Goal: Obtain resource: Obtain resource

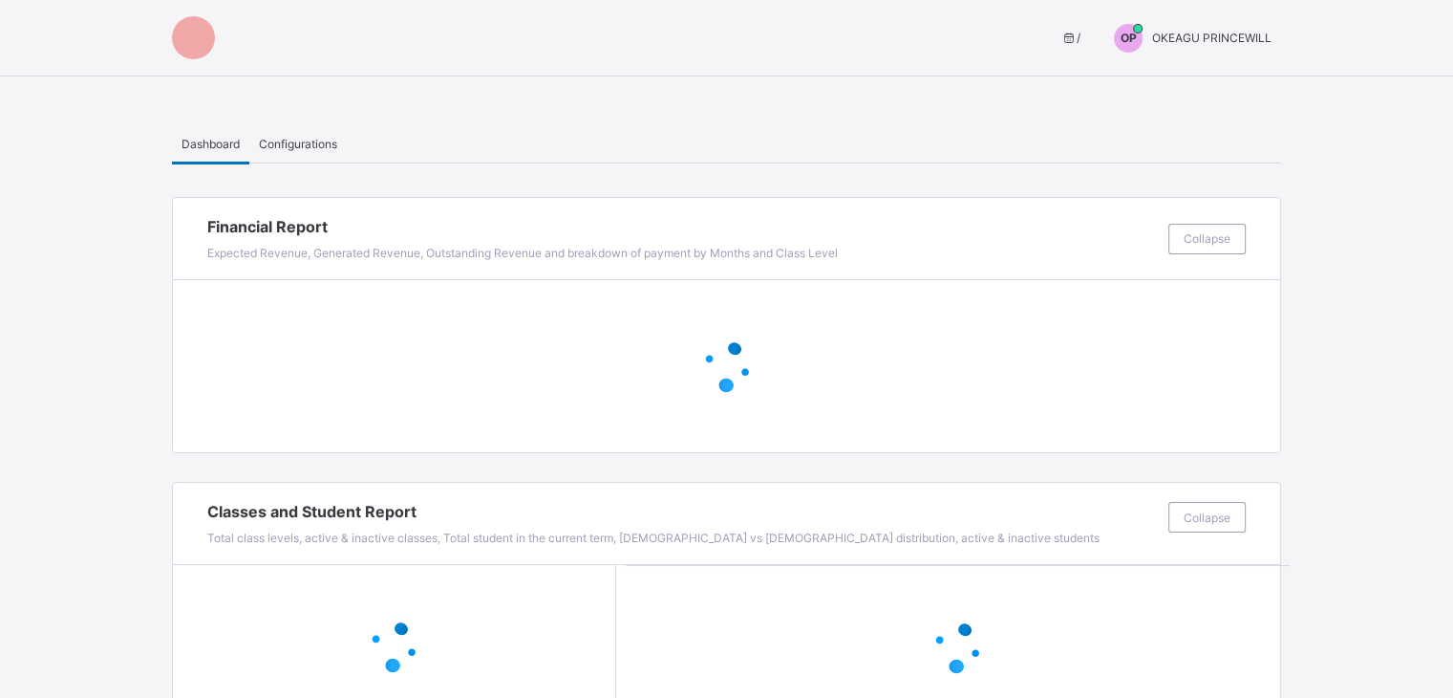
click at [1265, 37] on span "OKEAGU PRINCEWILL" at bounding box center [1211, 38] width 119 height 14
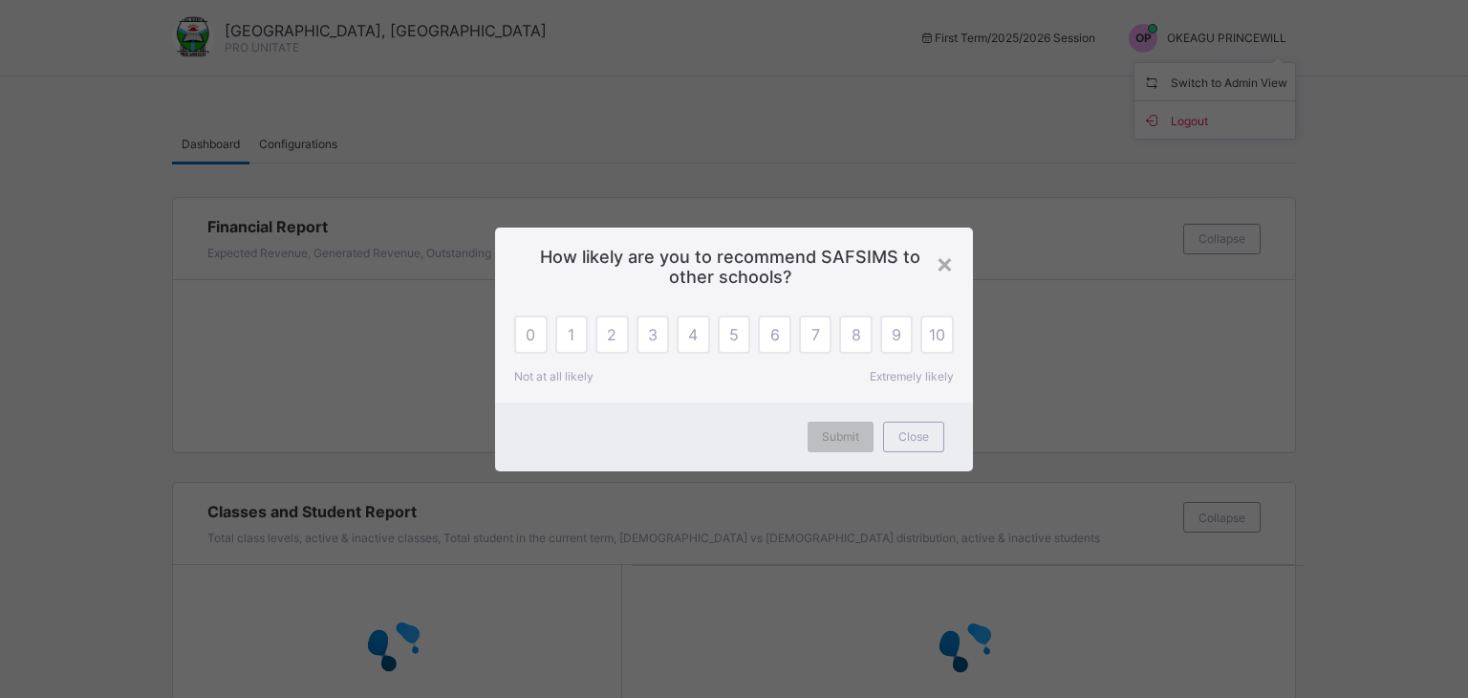
drag, startPoint x: 921, startPoint y: 437, endPoint x: 936, endPoint y: 425, distance: 19.1
click at [921, 437] on span "Close" at bounding box center [913, 436] width 31 height 14
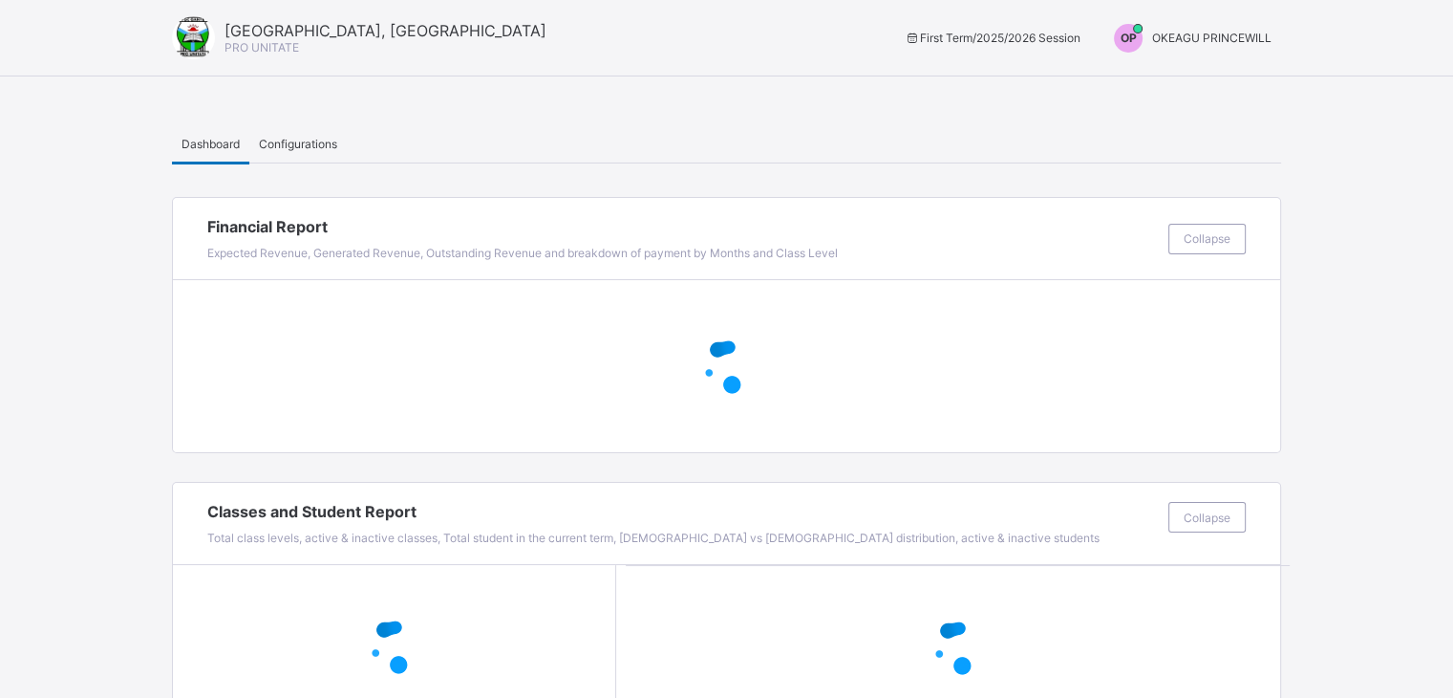
click at [1239, 32] on span "OKEAGU PRINCEWILL" at bounding box center [1211, 38] width 119 height 14
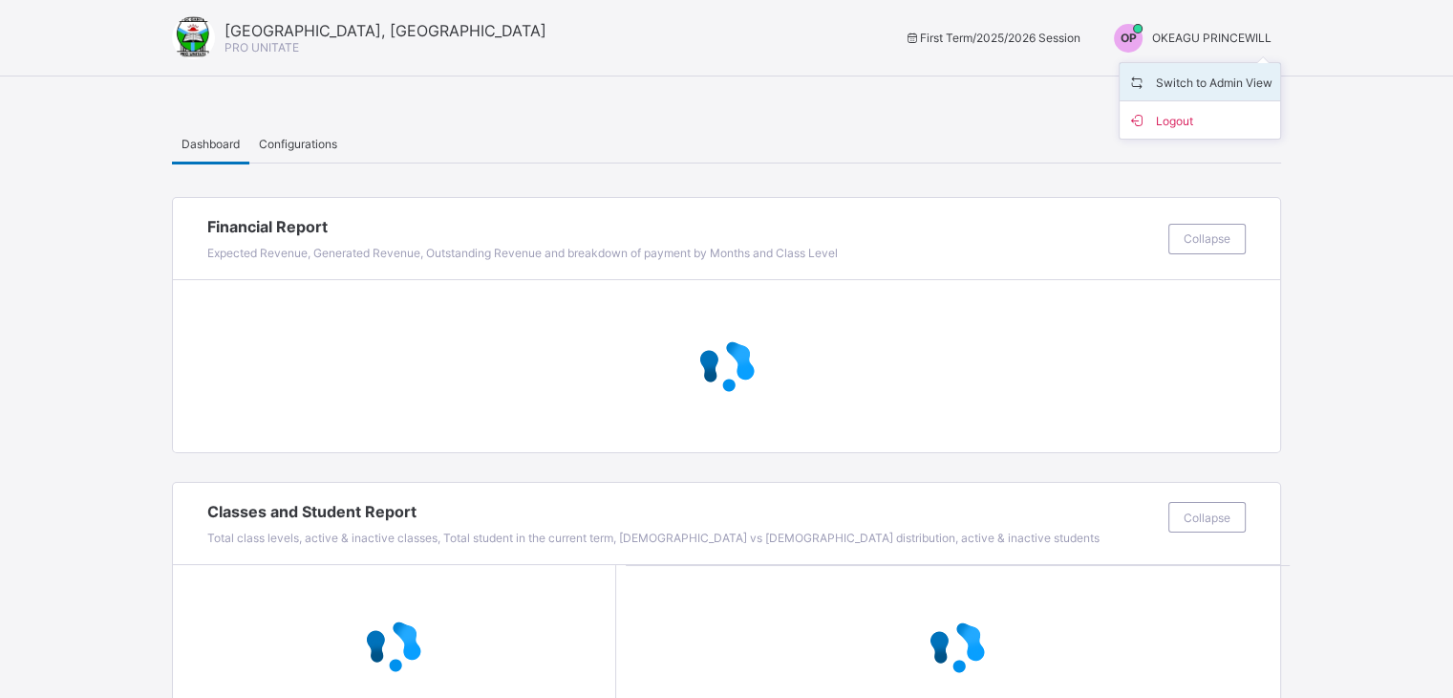
click at [1231, 85] on span "Switch to Admin View" at bounding box center [1199, 82] width 145 height 22
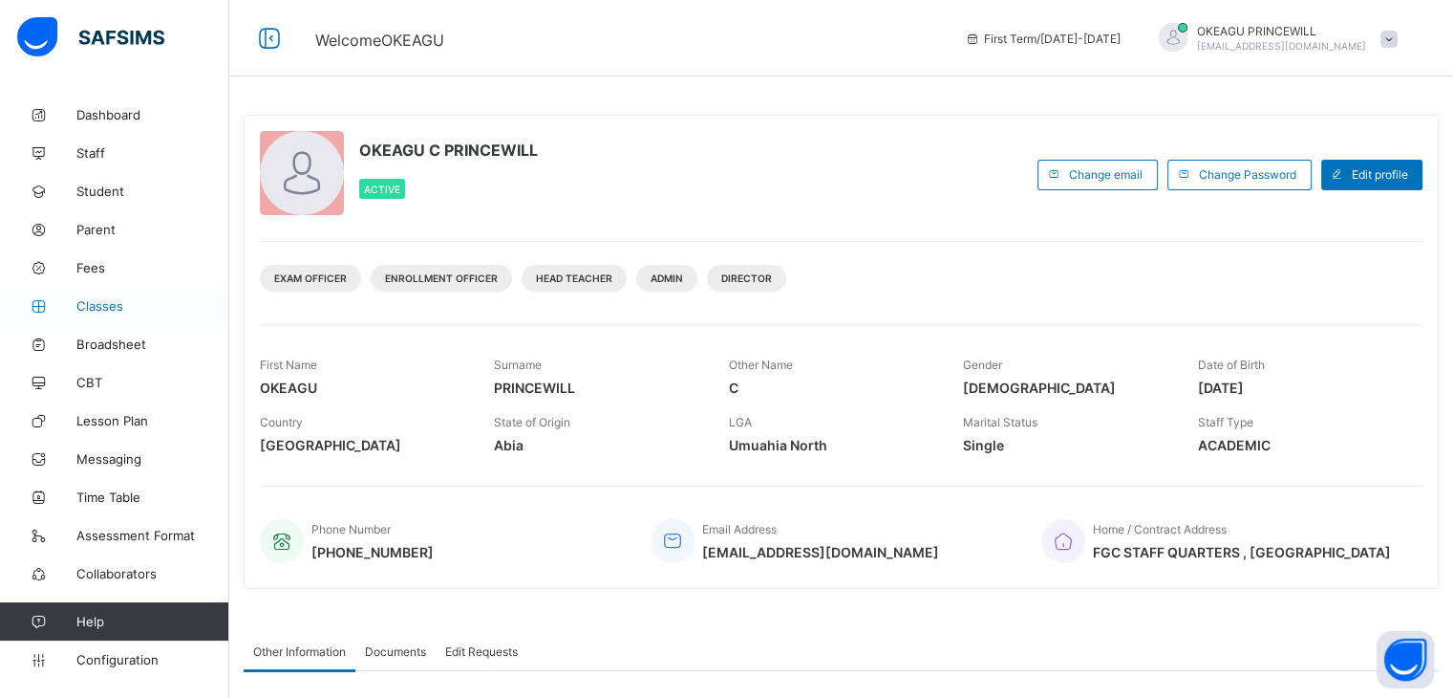
click at [76, 294] on link "Classes" at bounding box center [114, 306] width 229 height 38
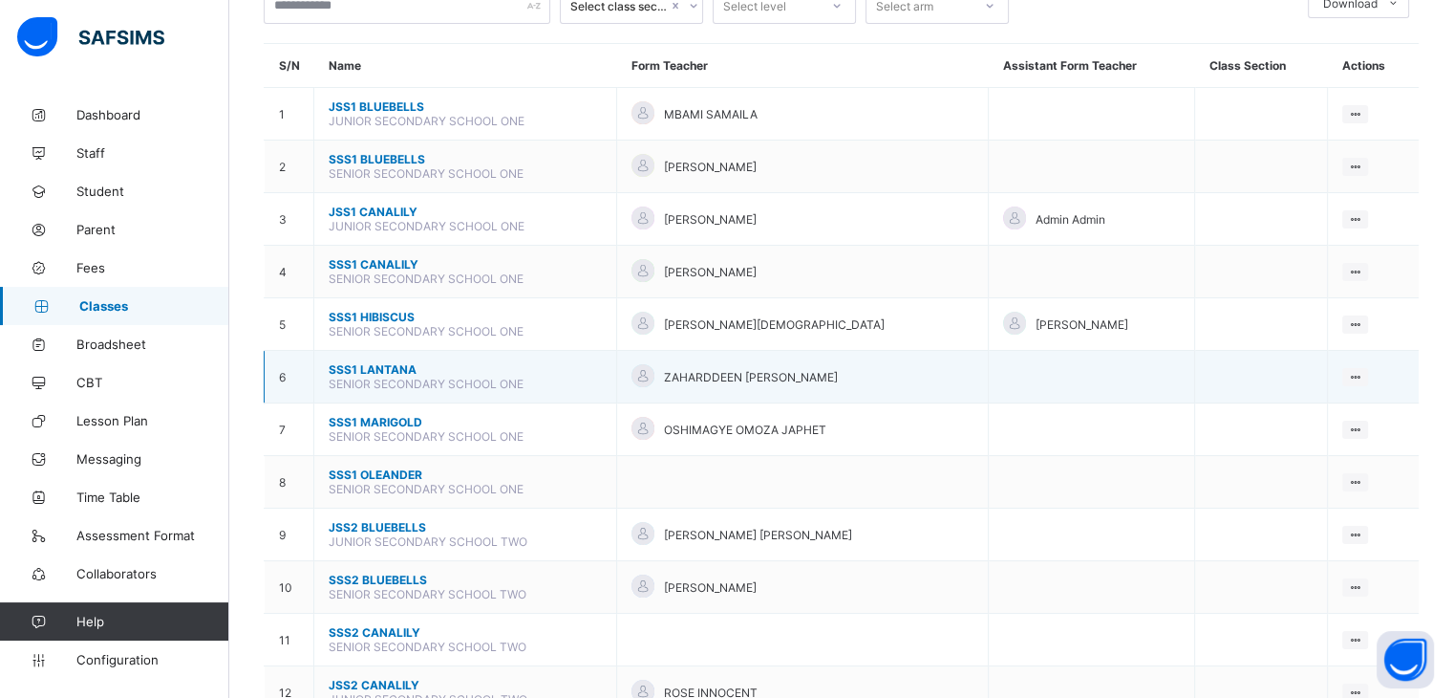
scroll to position [191, 0]
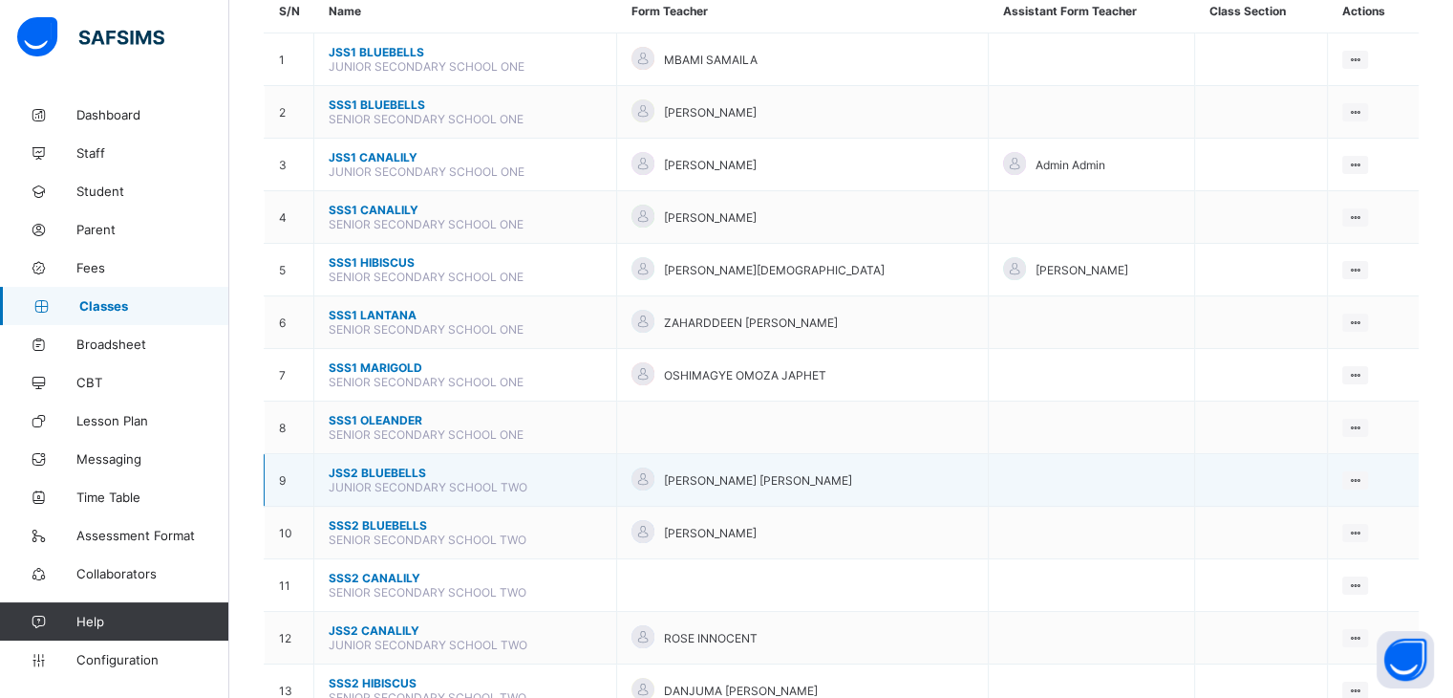
click at [369, 480] on span "JSS2 BLUEBELLS" at bounding box center [465, 472] width 273 height 14
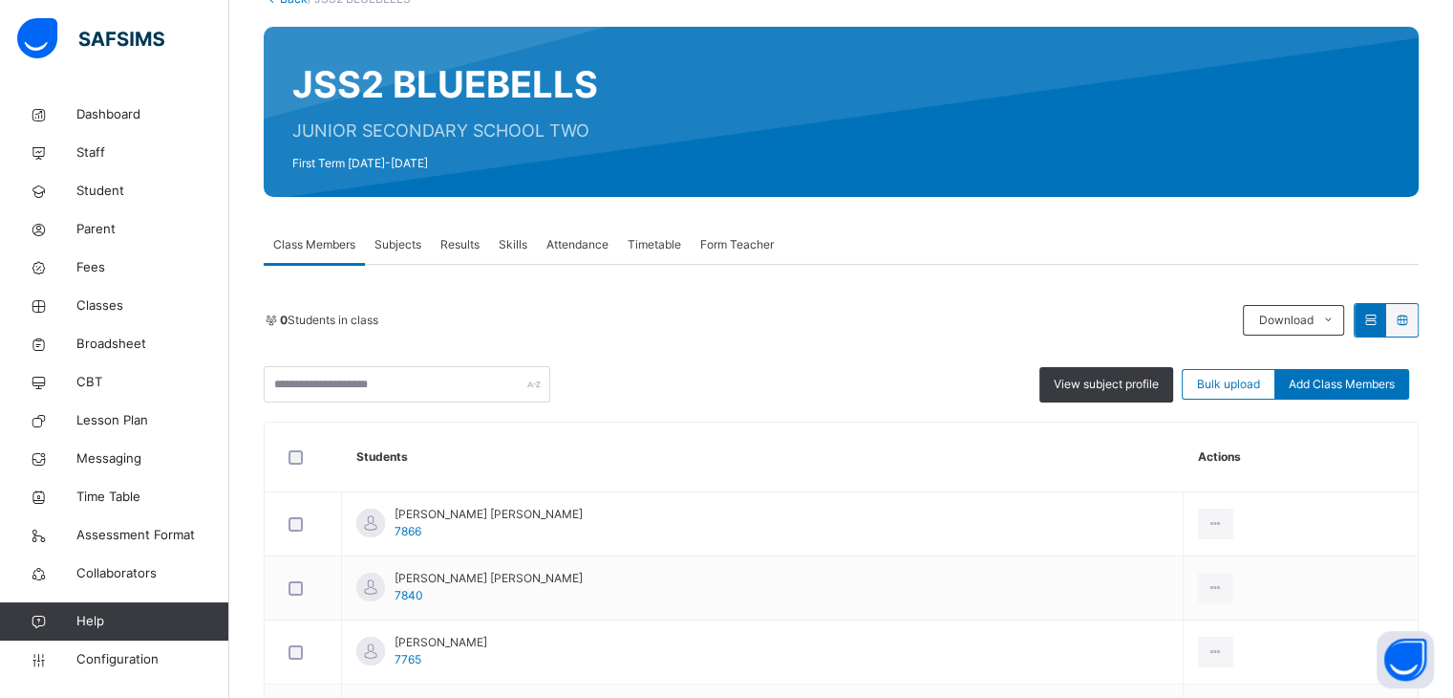
scroll to position [191, 0]
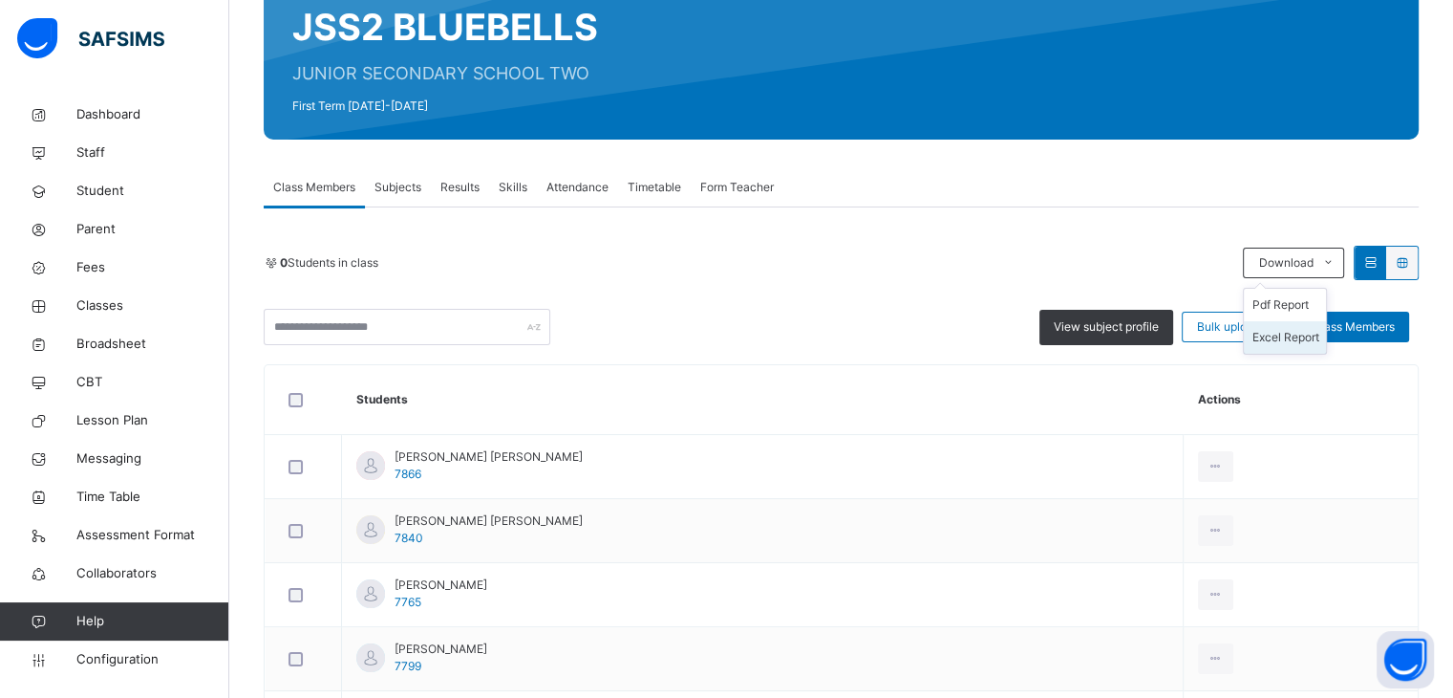
click at [1299, 340] on li "Excel Report" at bounding box center [1285, 337] width 82 height 32
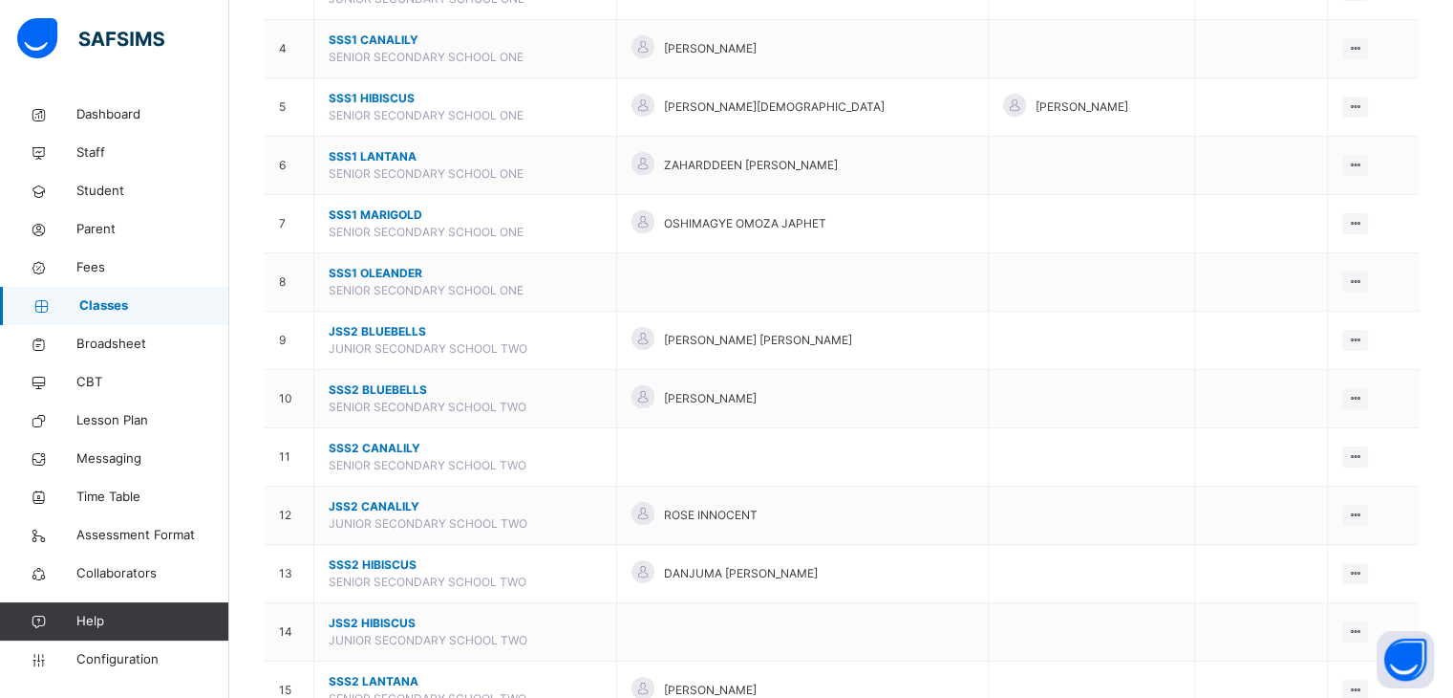
scroll to position [573, 0]
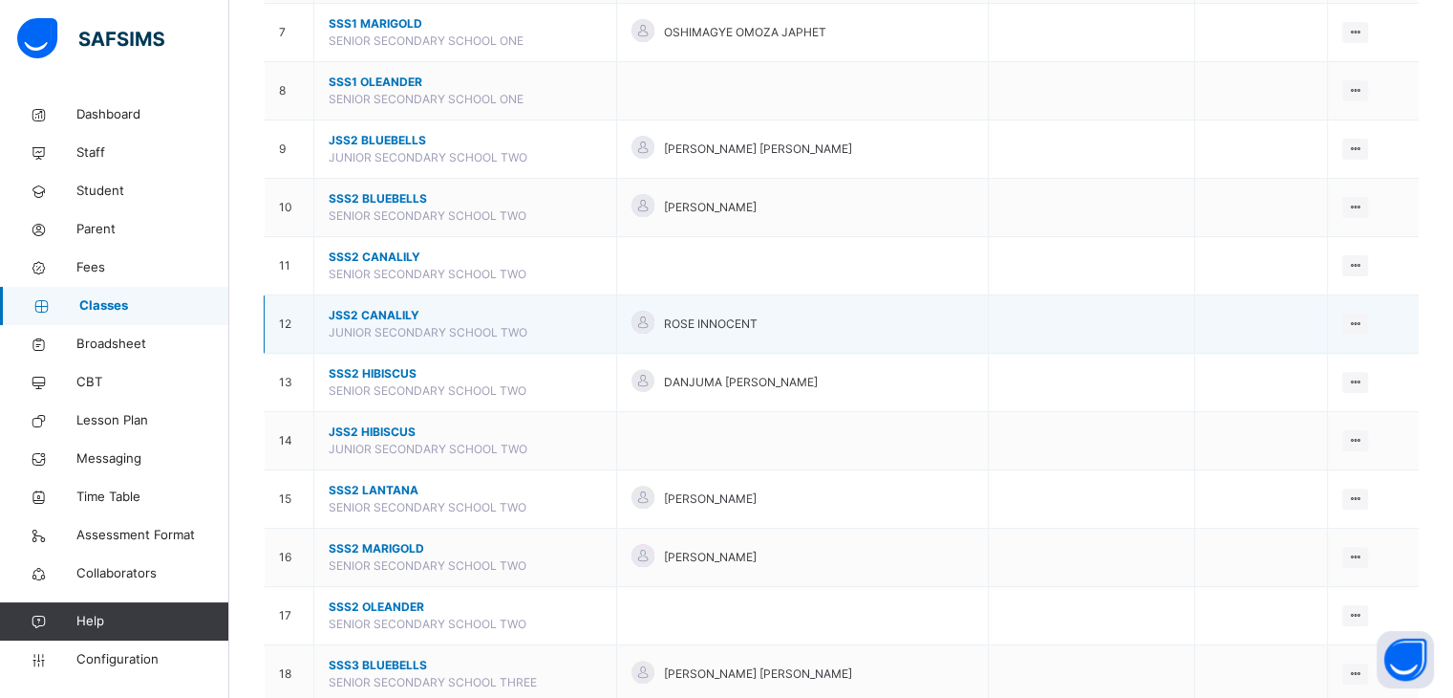
click at [363, 309] on span "JSS2 CANALILY" at bounding box center [465, 315] width 273 height 17
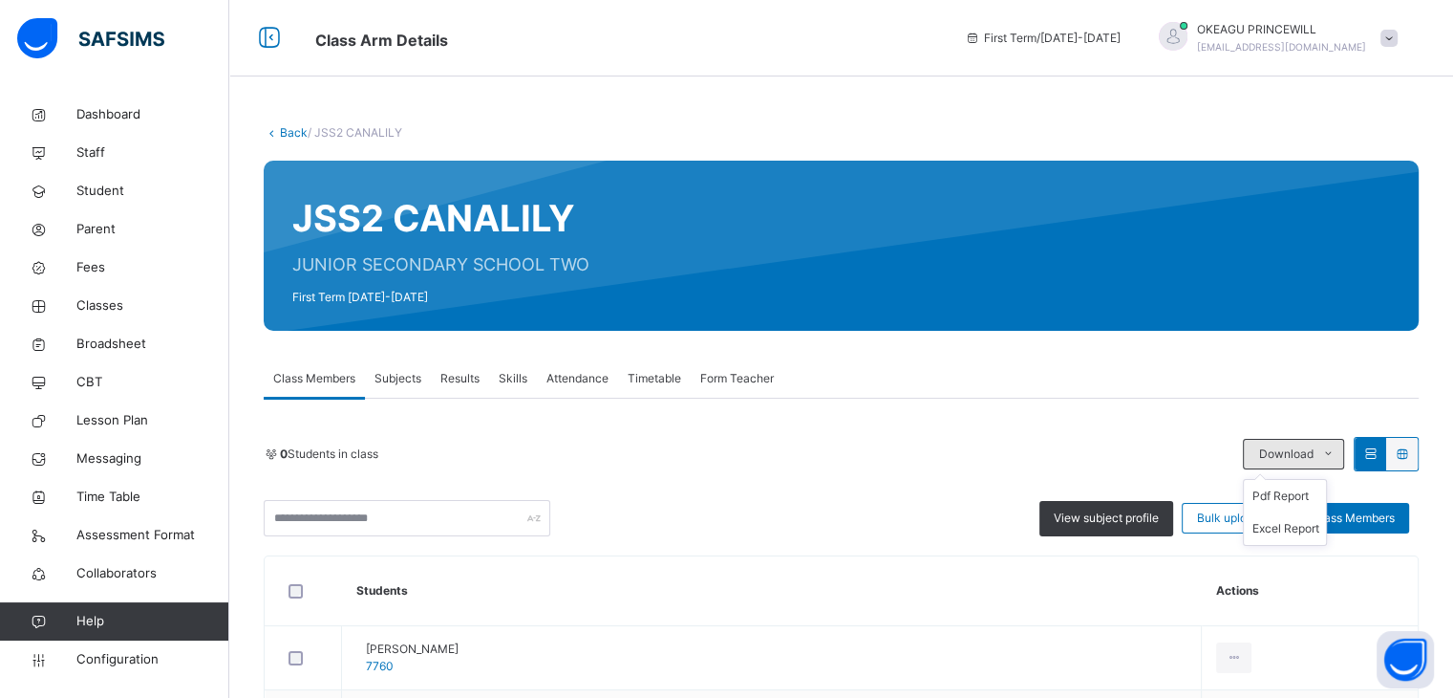
click at [1336, 447] on icon at bounding box center [1328, 453] width 14 height 15
click at [1303, 522] on li "Excel Report" at bounding box center [1285, 528] width 82 height 32
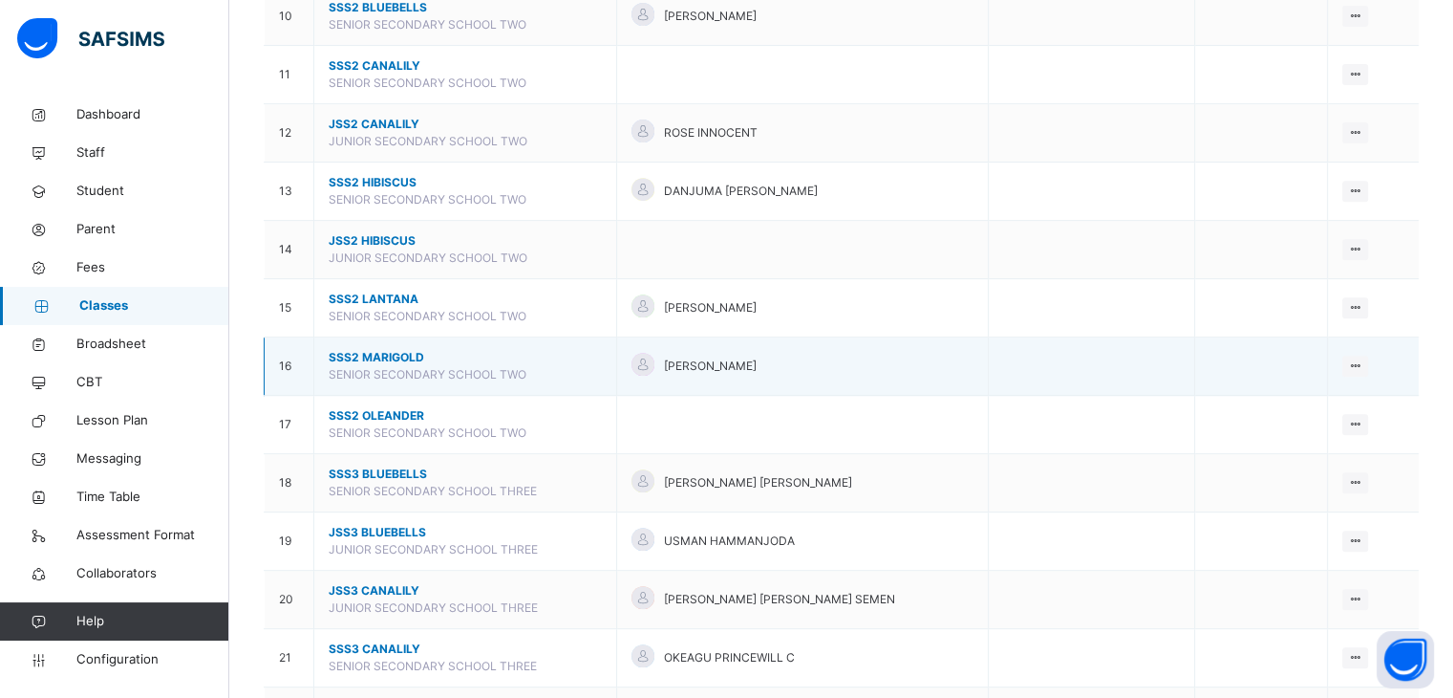
scroll to position [955, 0]
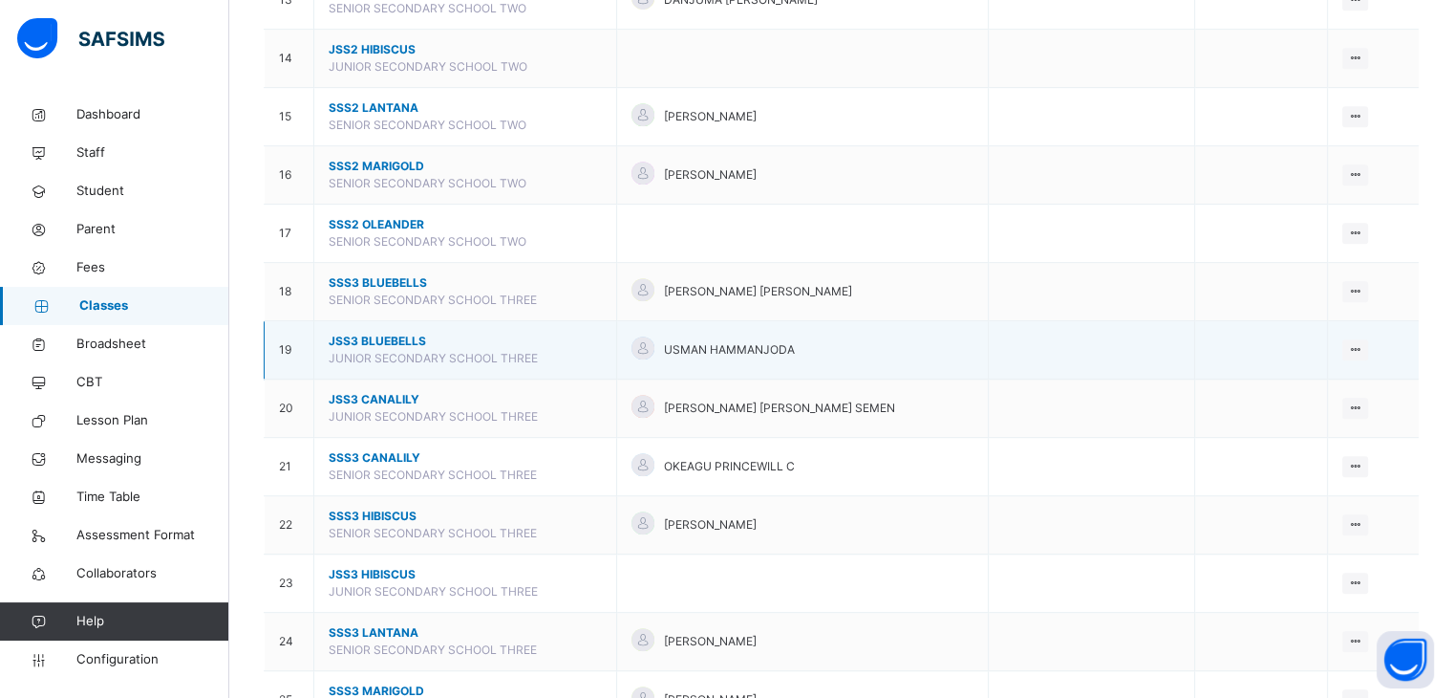
click at [371, 333] on span "JSS3 BLUEBELLS" at bounding box center [465, 341] width 273 height 17
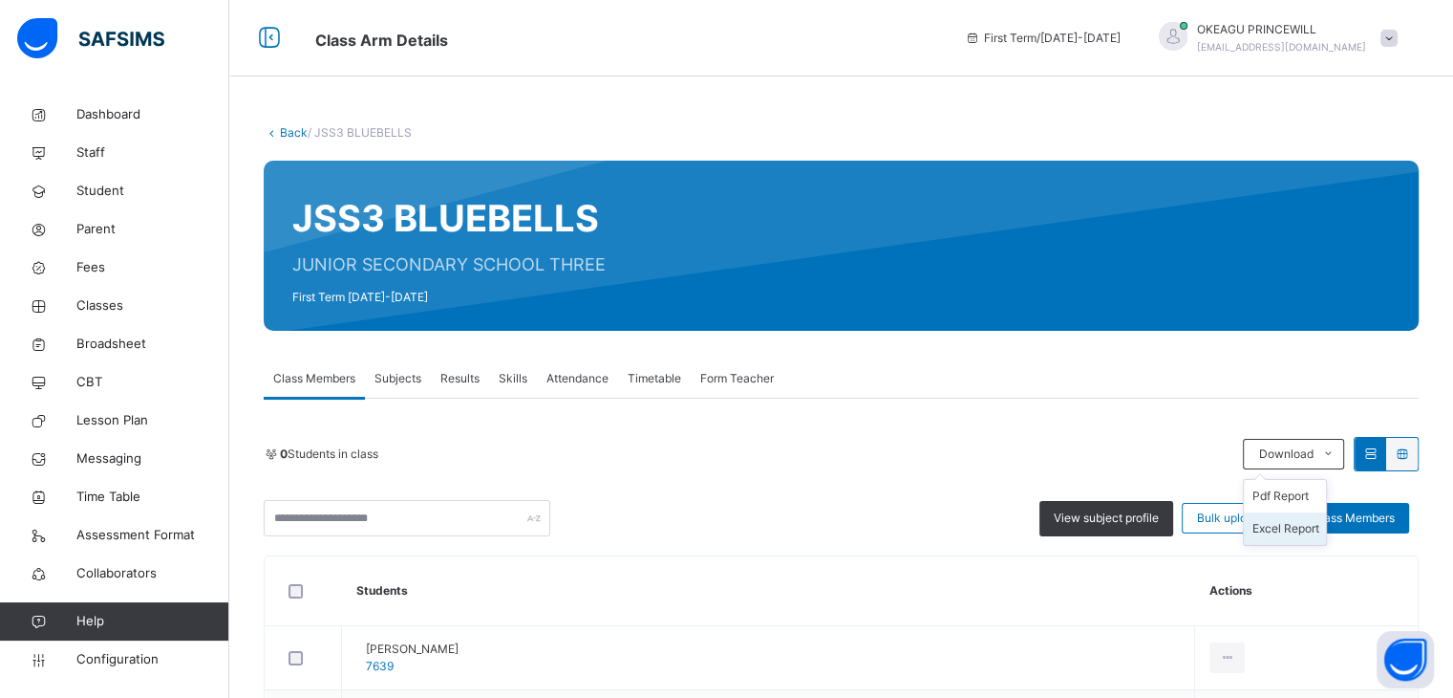
click at [1307, 527] on li "Excel Report" at bounding box center [1285, 528] width 82 height 32
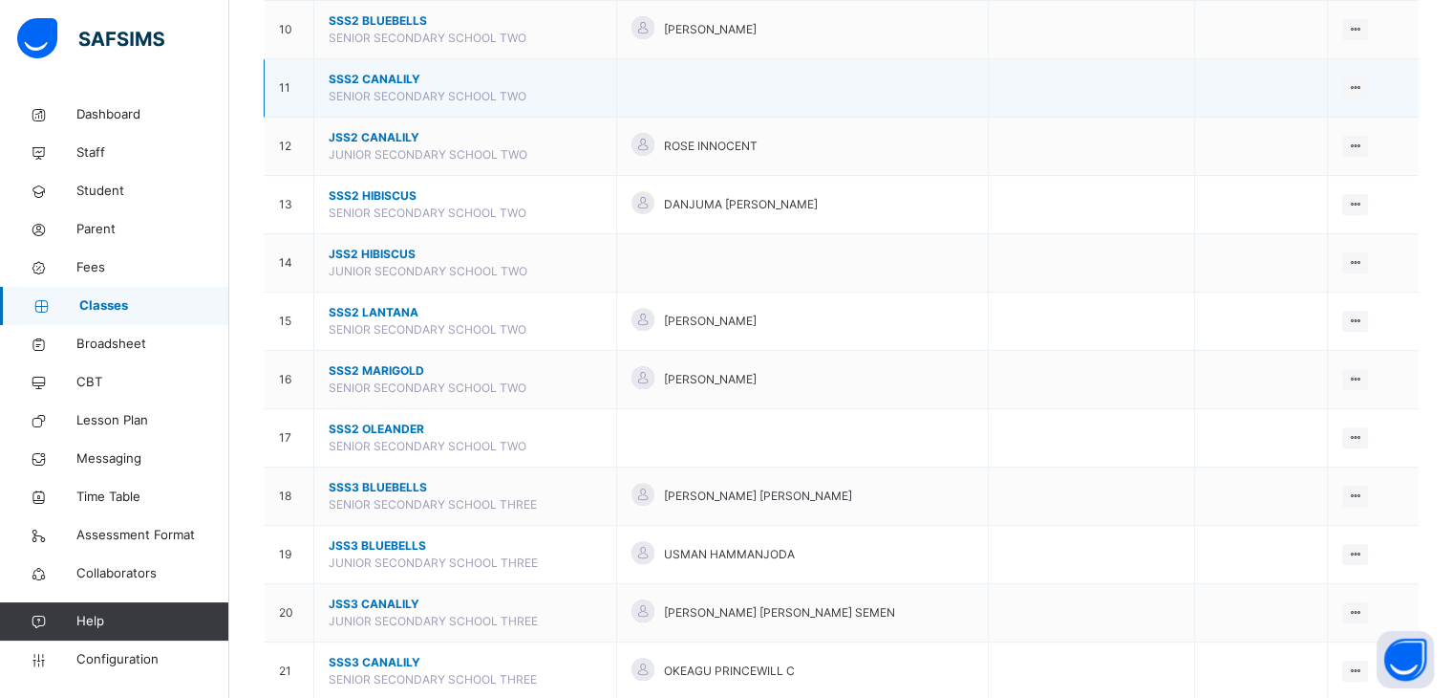
scroll to position [764, 0]
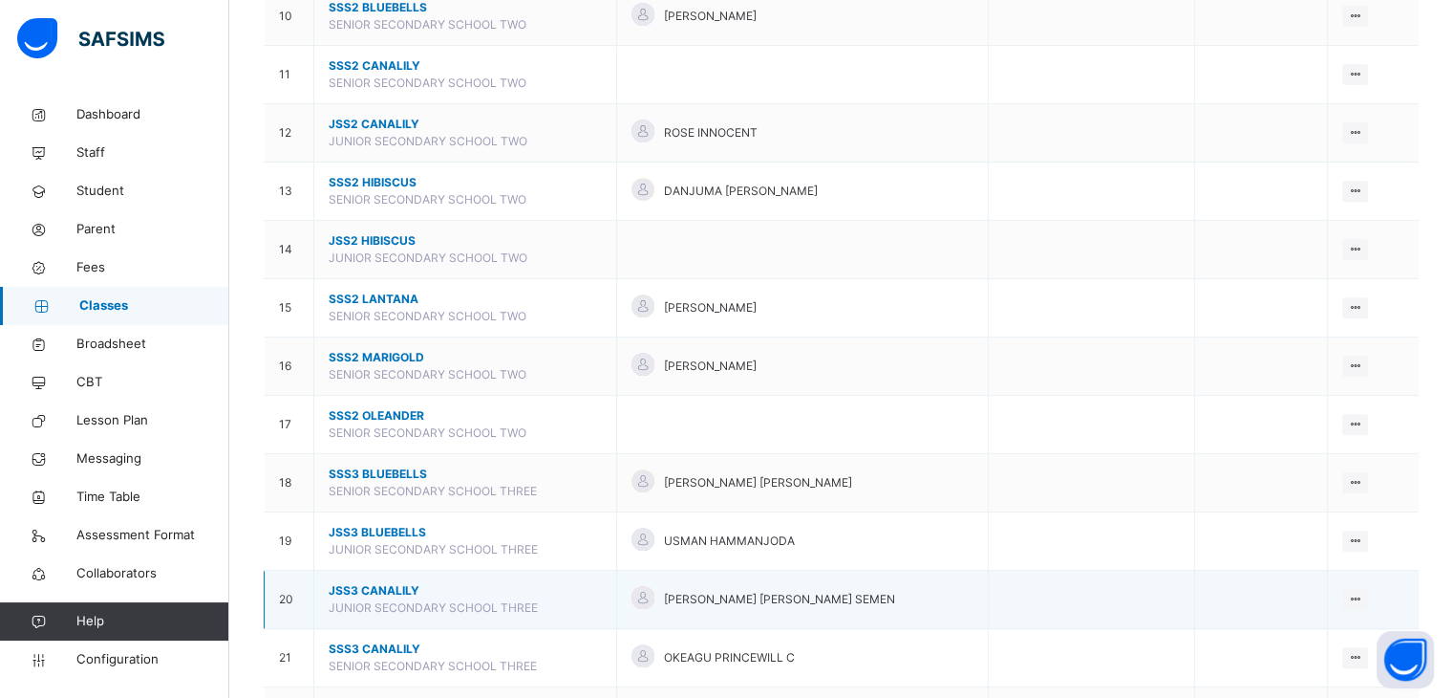
click at [409, 585] on span "JSS3 CANALILY" at bounding box center [465, 590] width 273 height 17
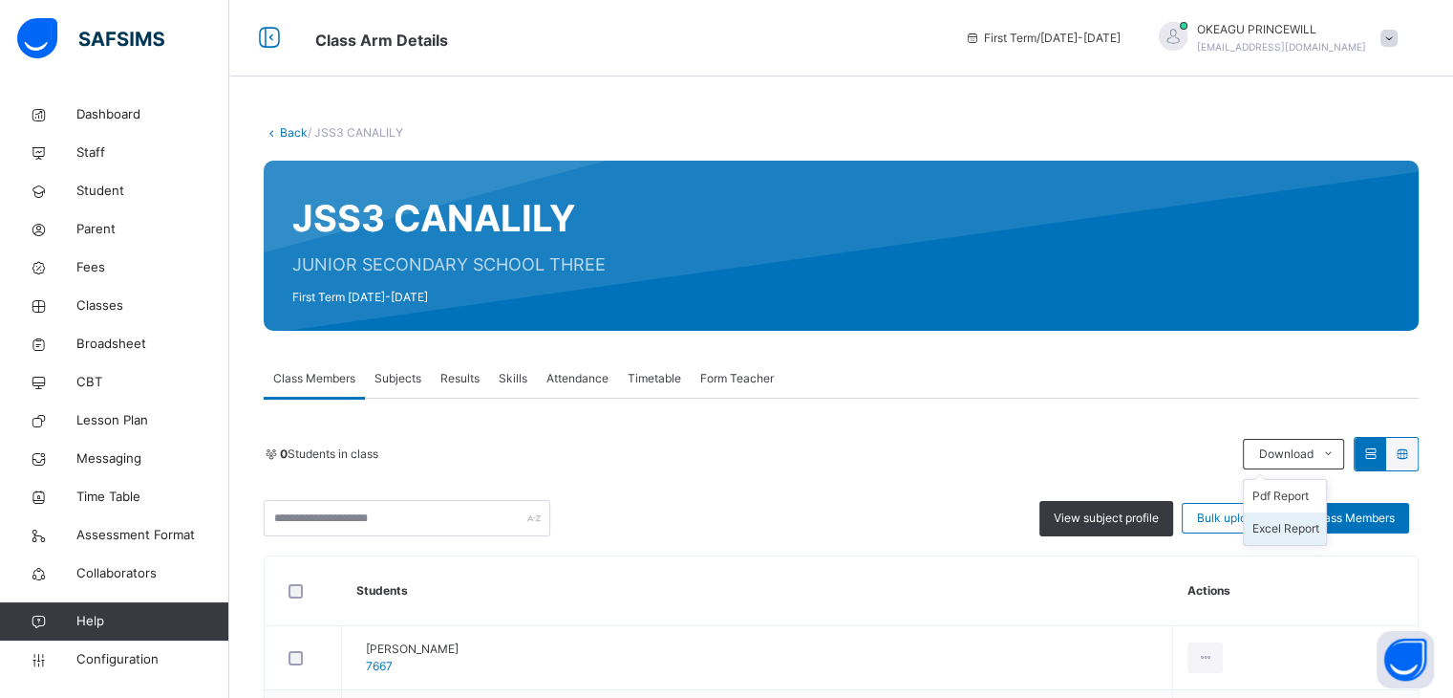
click at [1315, 526] on li "Excel Report" at bounding box center [1285, 528] width 82 height 32
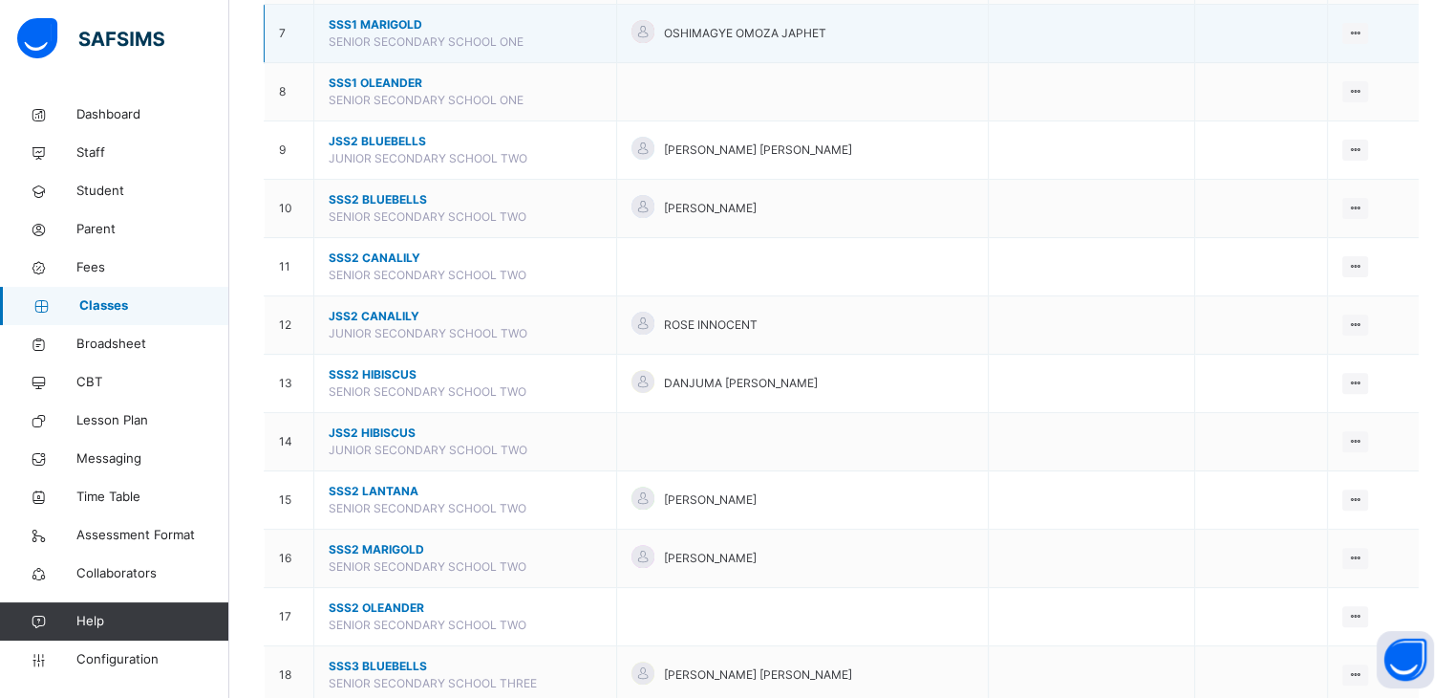
scroll to position [573, 0]
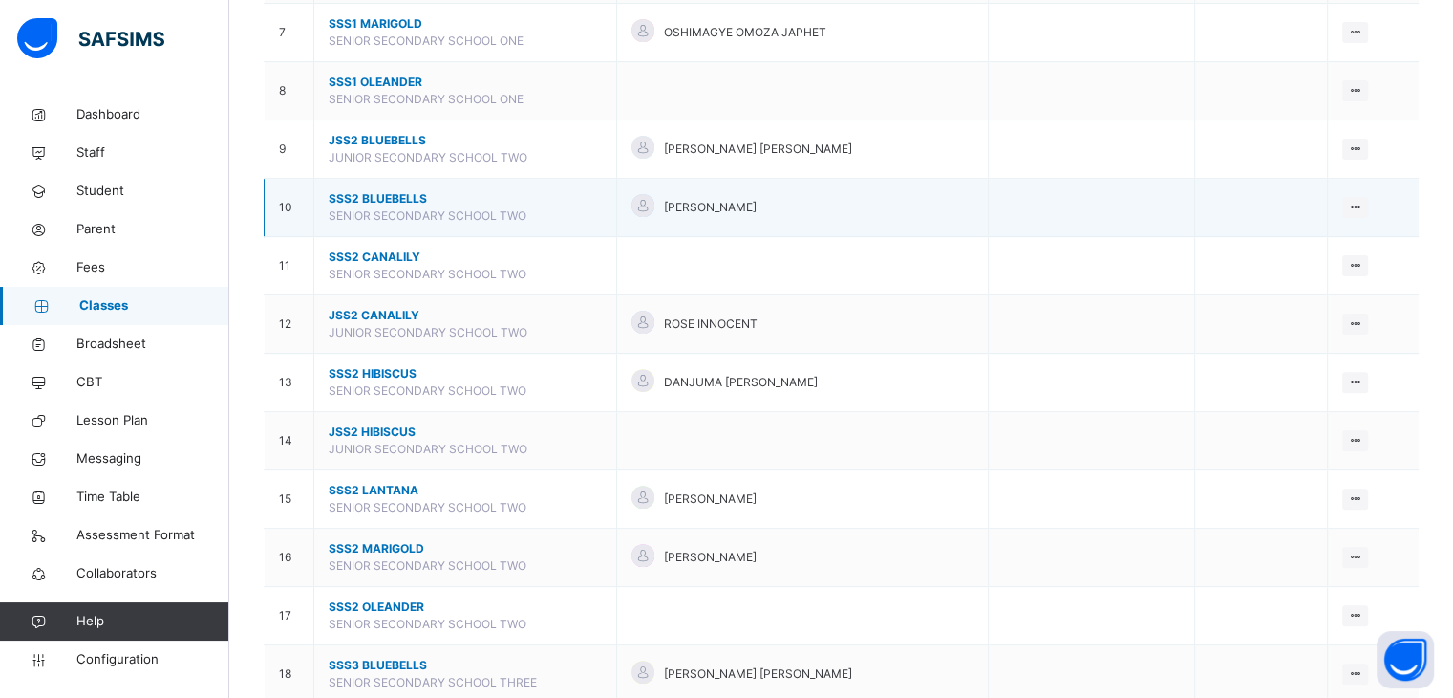
click at [378, 196] on span "SSS2 BLUEBELLS" at bounding box center [465, 198] width 273 height 17
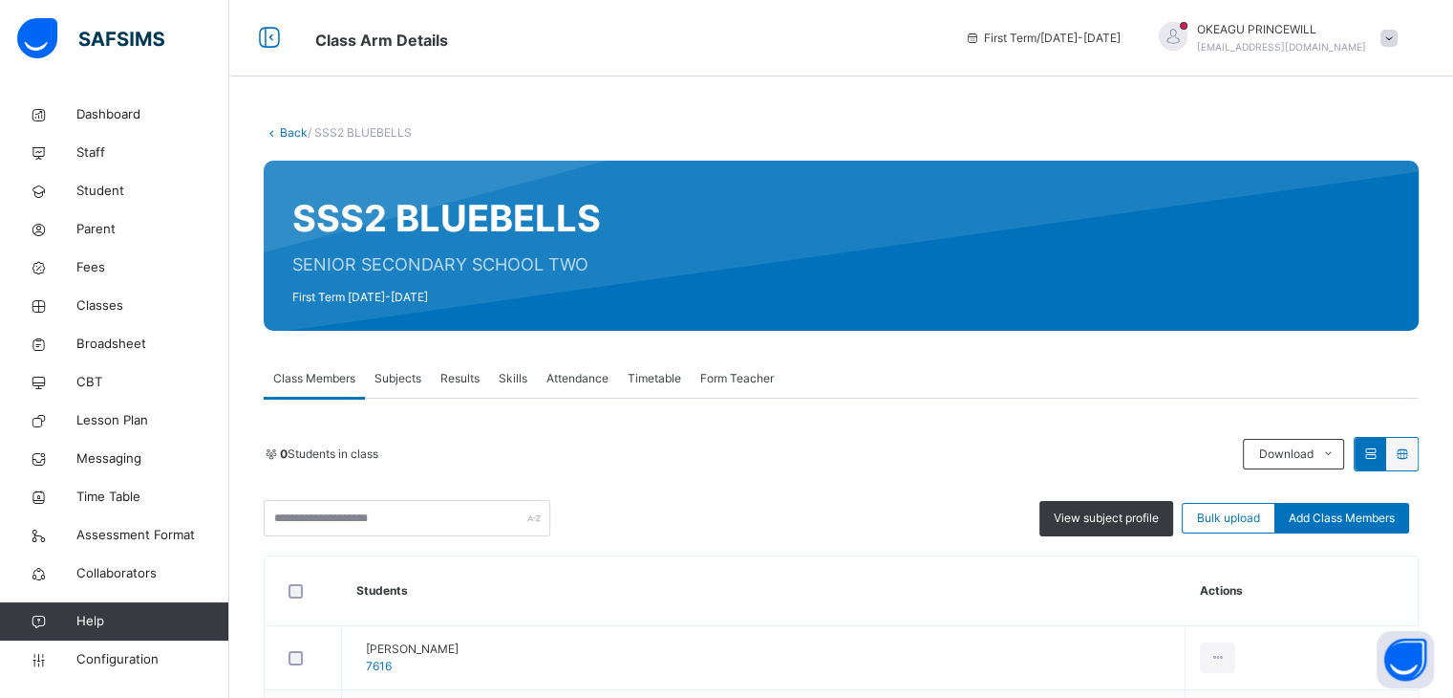
scroll to position [191, 0]
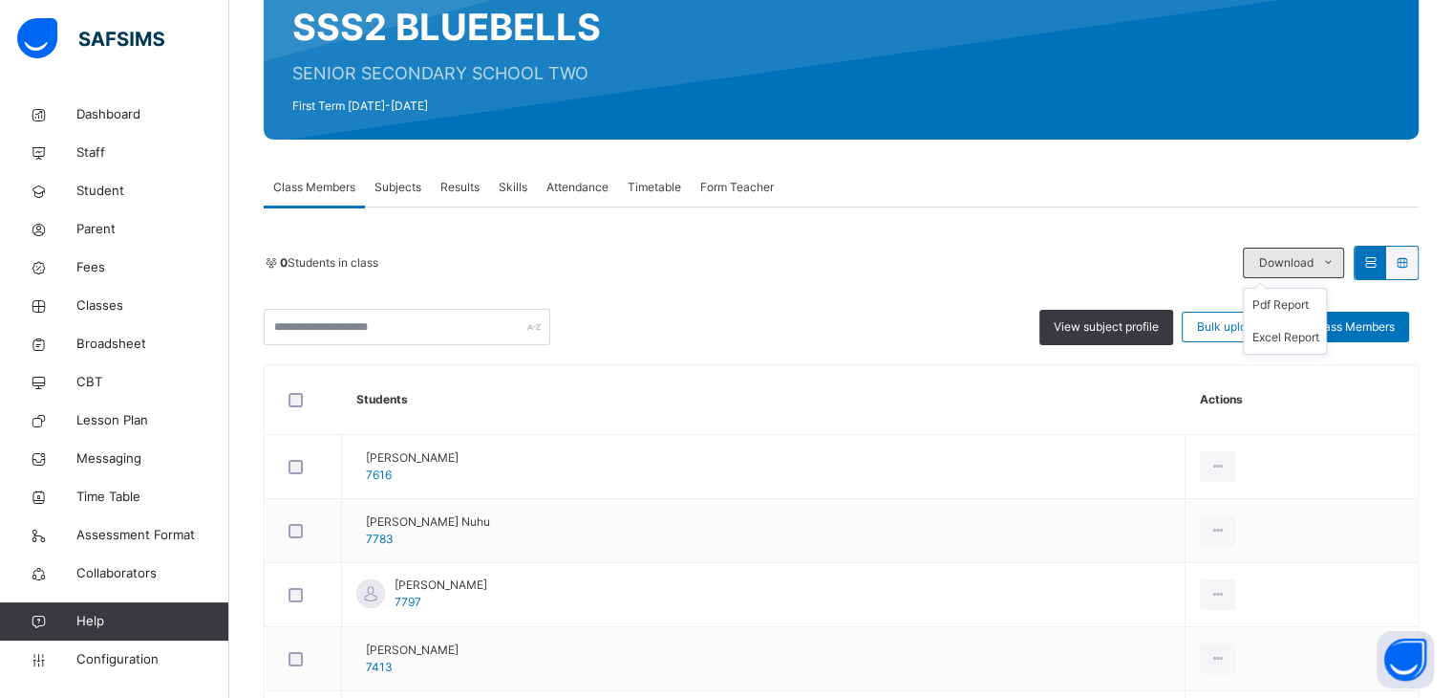
click at [1307, 258] on span "Download" at bounding box center [1285, 262] width 54 height 17
click at [1296, 333] on li "Excel Report" at bounding box center [1285, 337] width 82 height 32
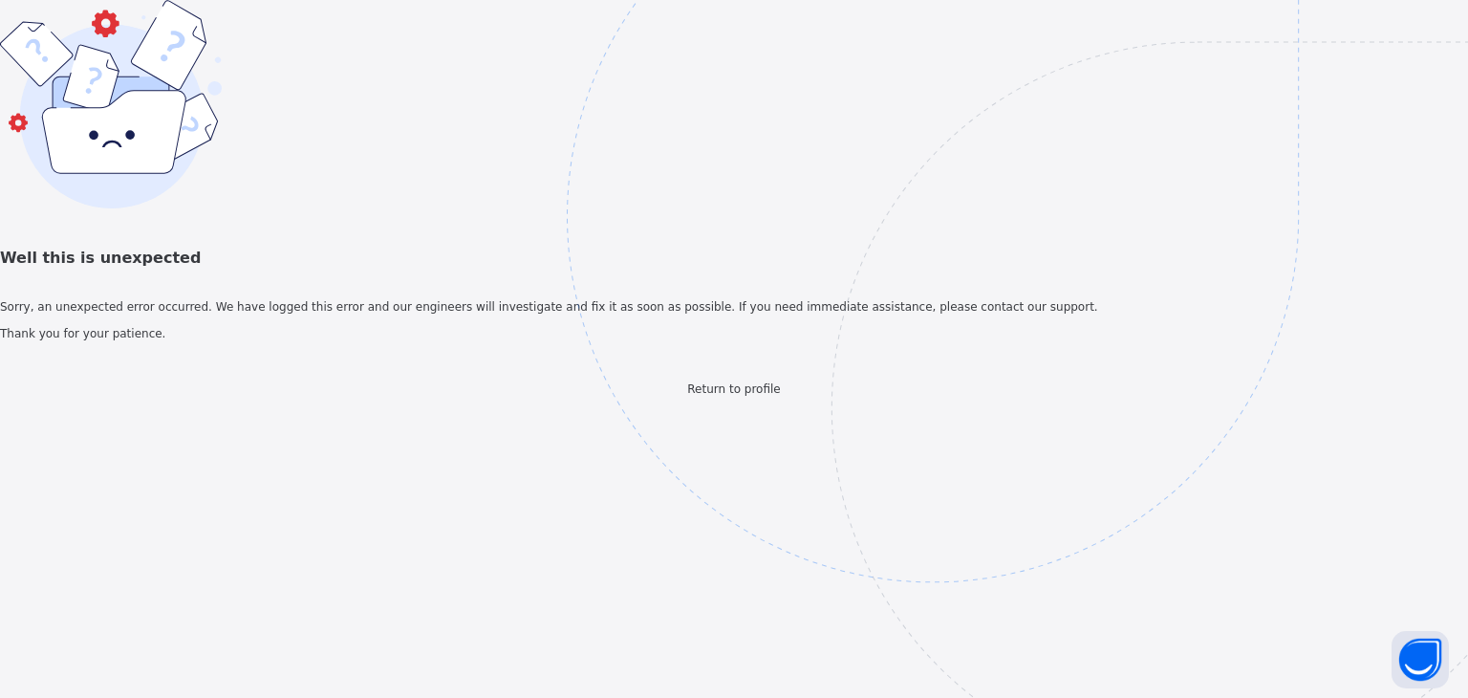
click at [733, 609] on img at bounding box center [1065, 312] width 997 height 924
click at [735, 396] on span "Return to profile" at bounding box center [733, 388] width 93 height 13
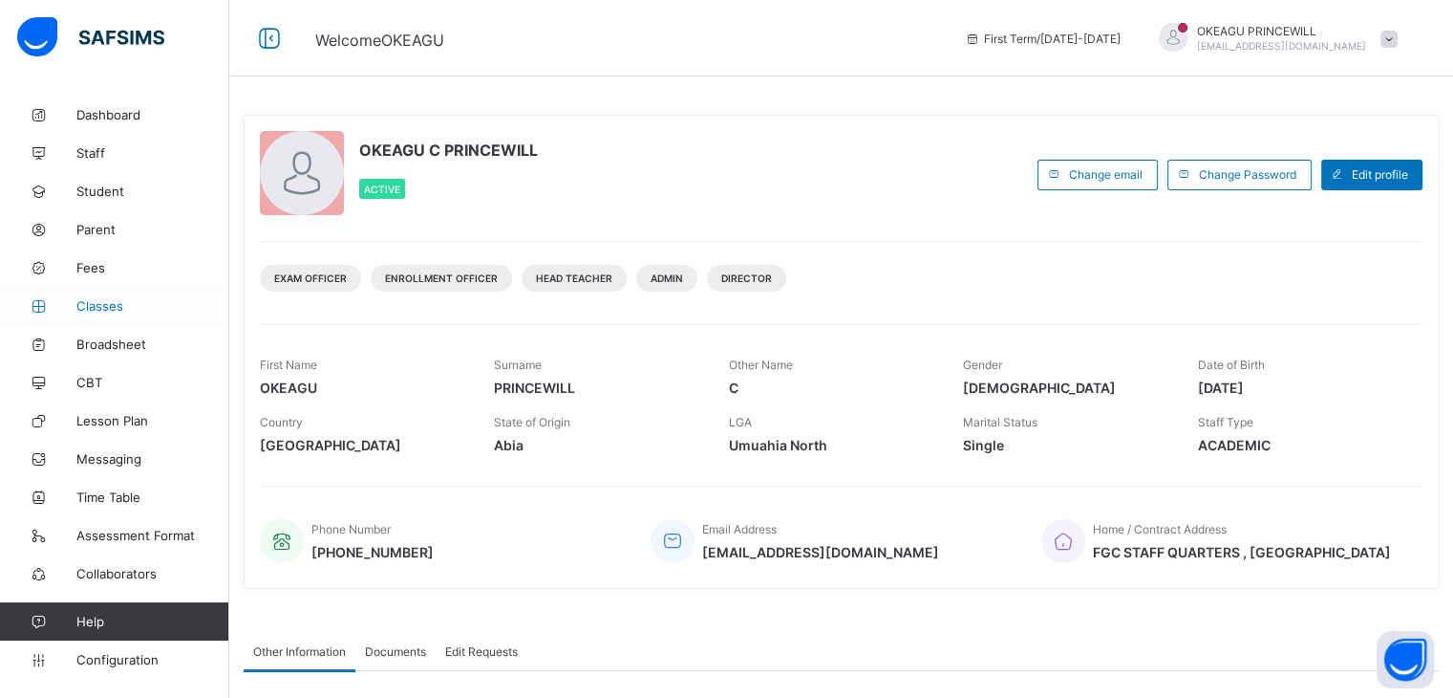
drag, startPoint x: 95, startPoint y: 302, endPoint x: 164, endPoint y: 289, distance: 71.0
click at [94, 302] on span "Classes" at bounding box center [152, 305] width 153 height 15
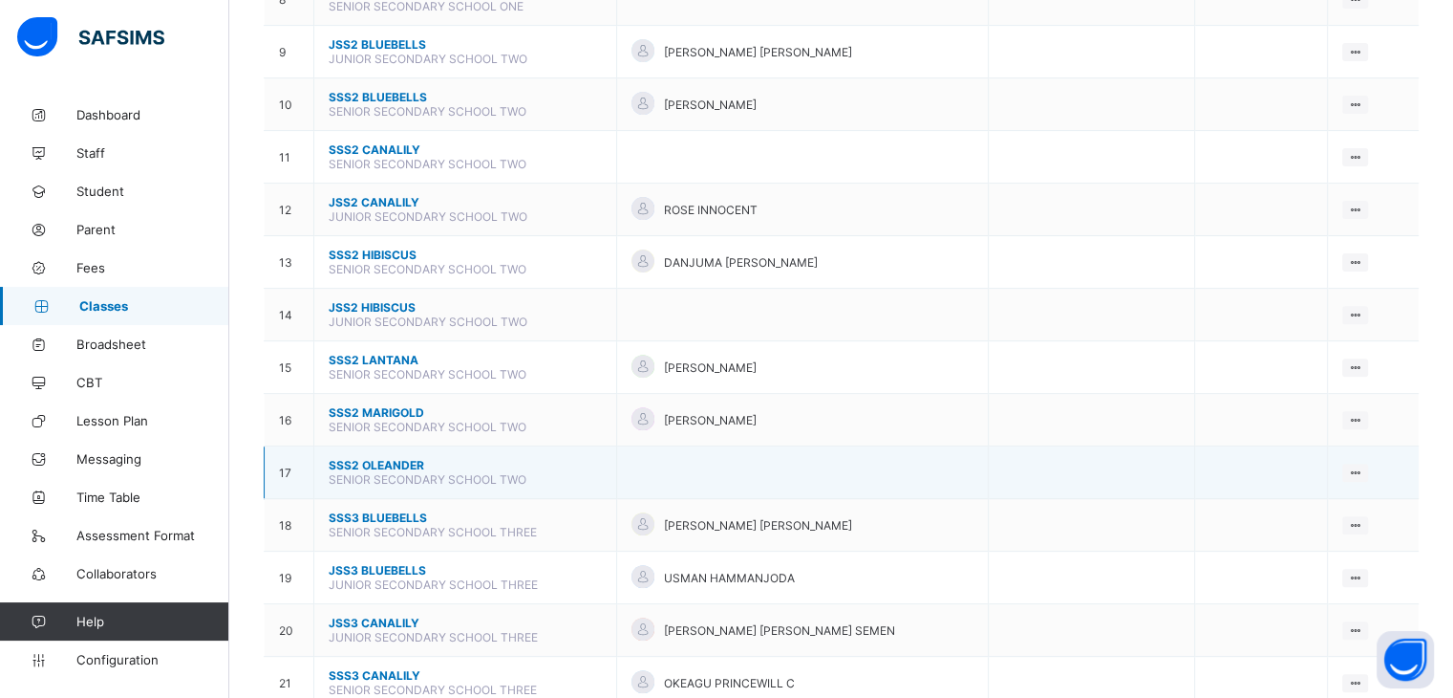
scroll to position [573, 0]
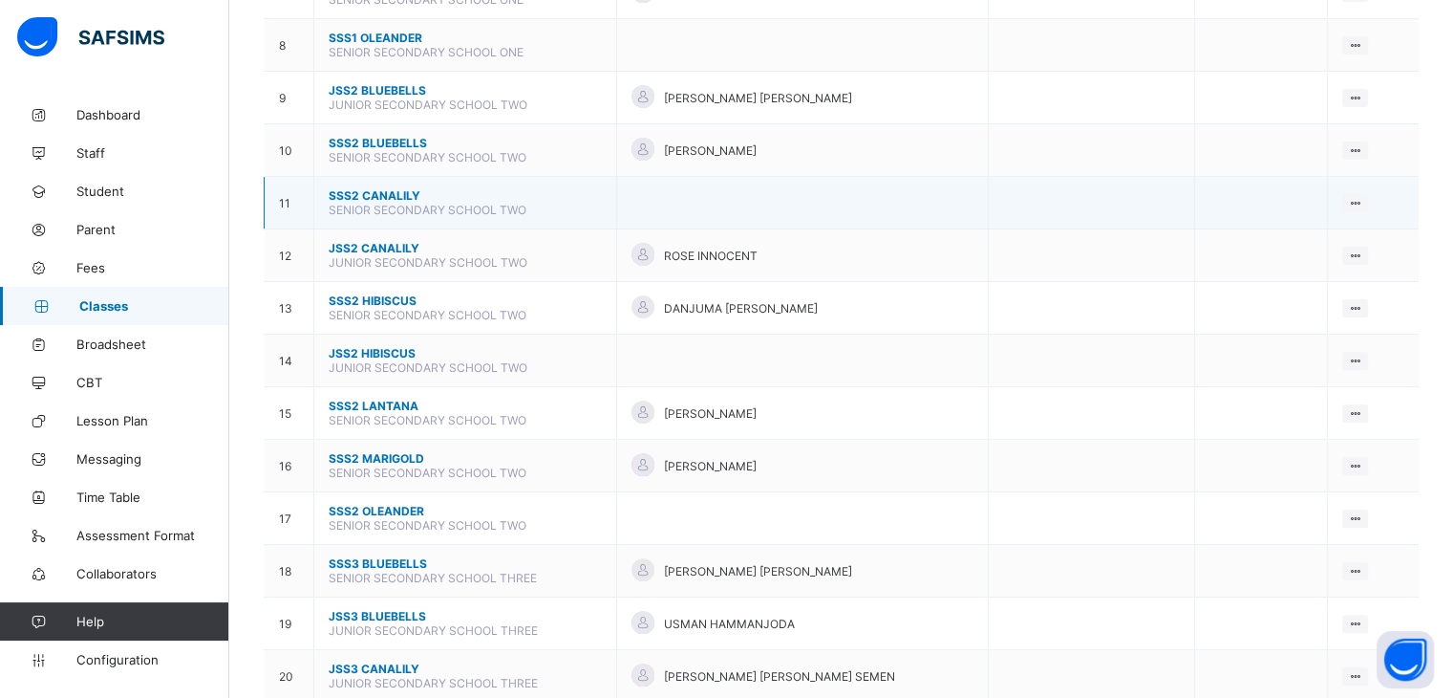
click at [371, 196] on span "SSS2 CANALILY" at bounding box center [465, 195] width 273 height 14
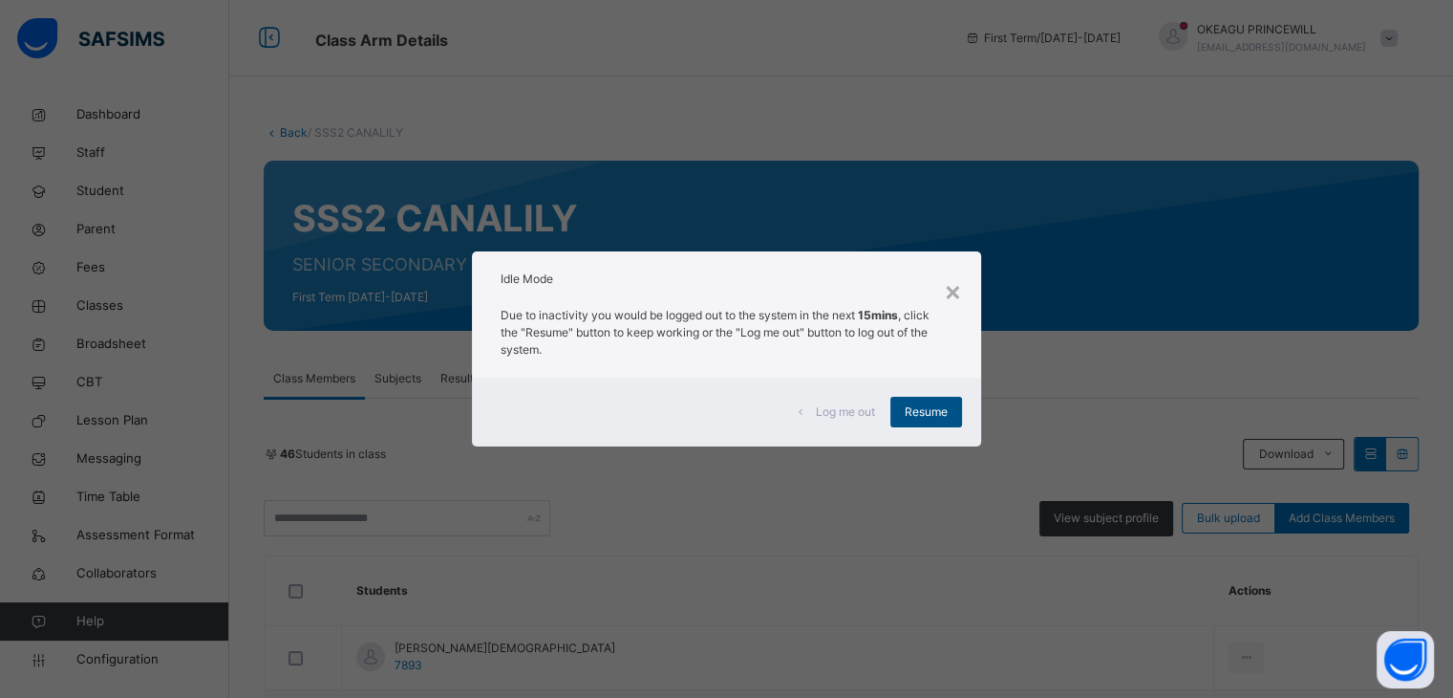
click at [934, 409] on span "Resume" at bounding box center [926, 411] width 43 height 17
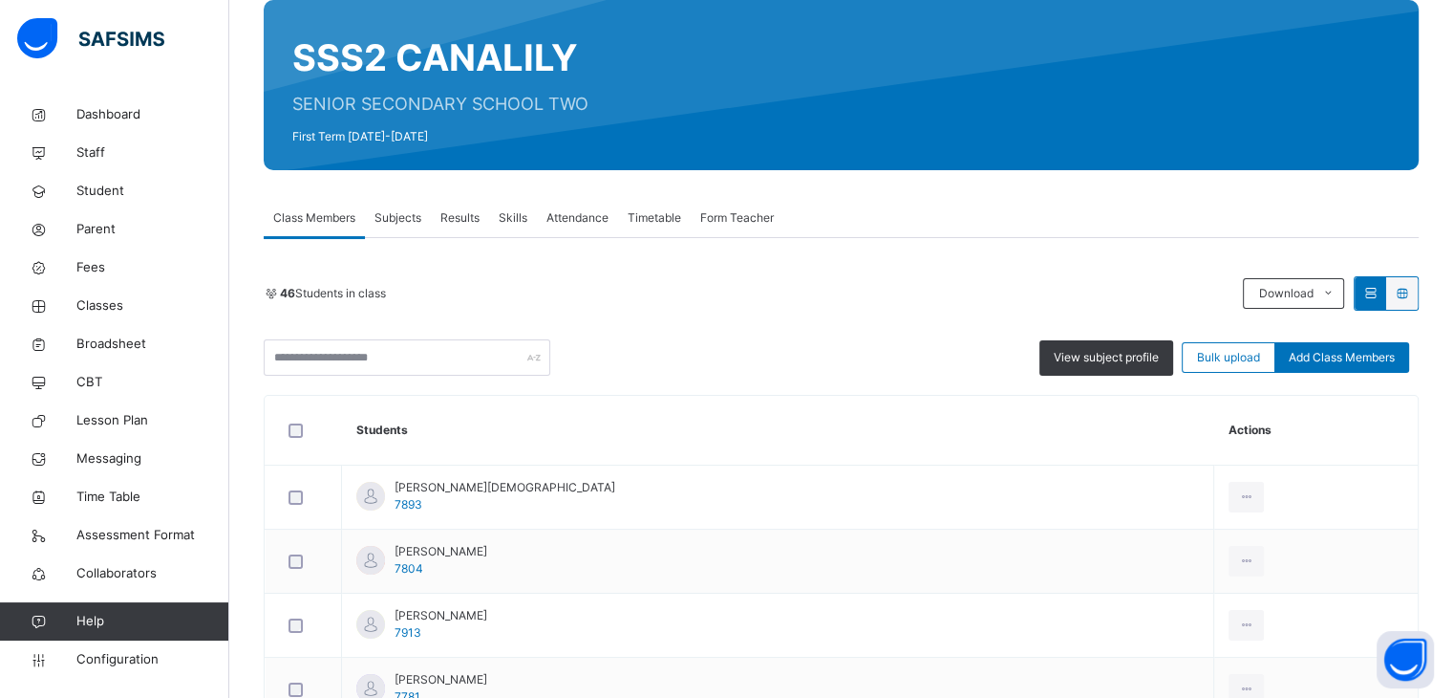
scroll to position [191, 0]
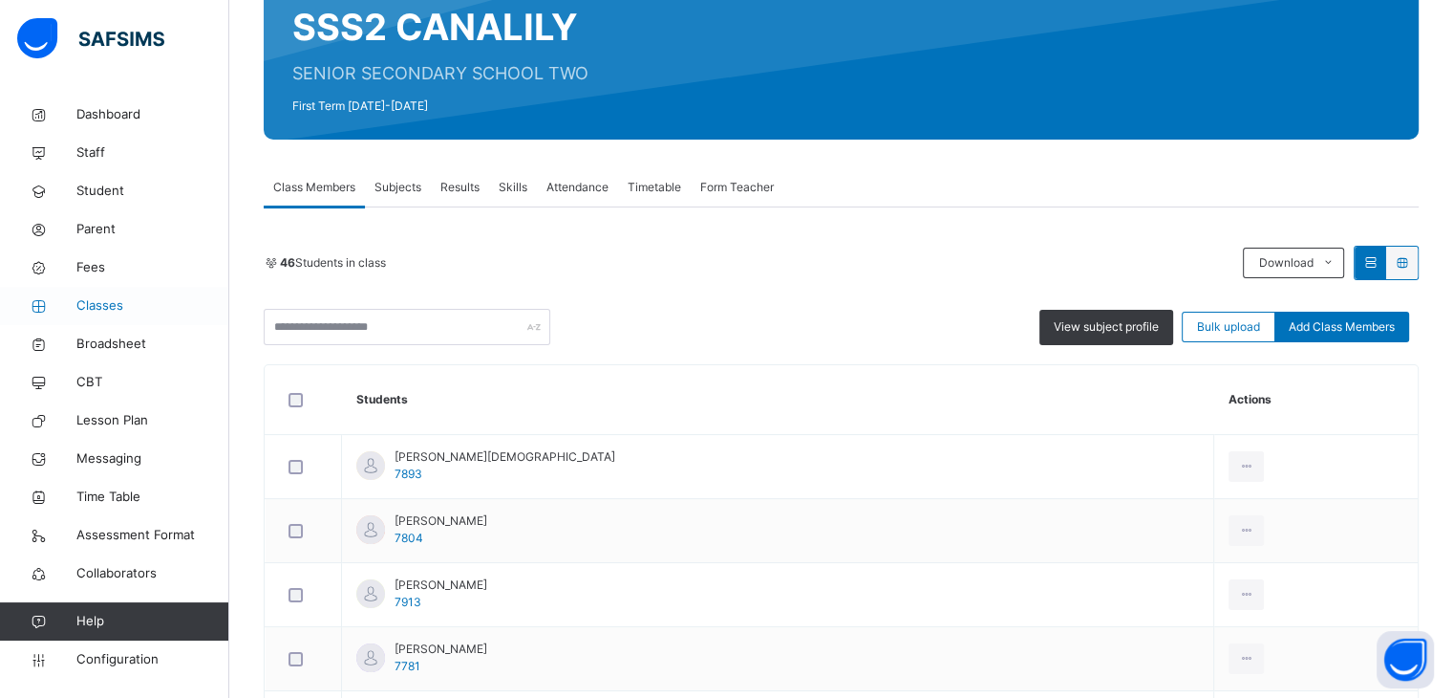
click at [96, 305] on span "Classes" at bounding box center [152, 305] width 153 height 19
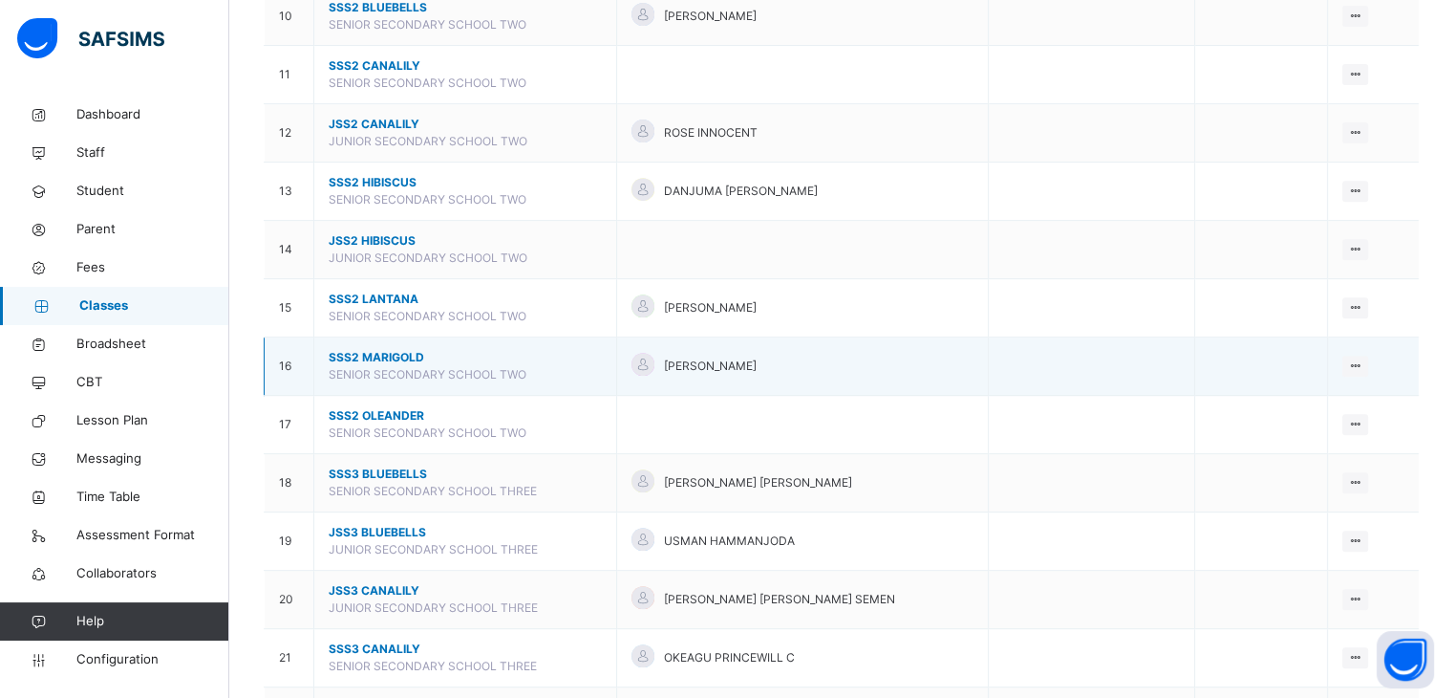
scroll to position [573, 0]
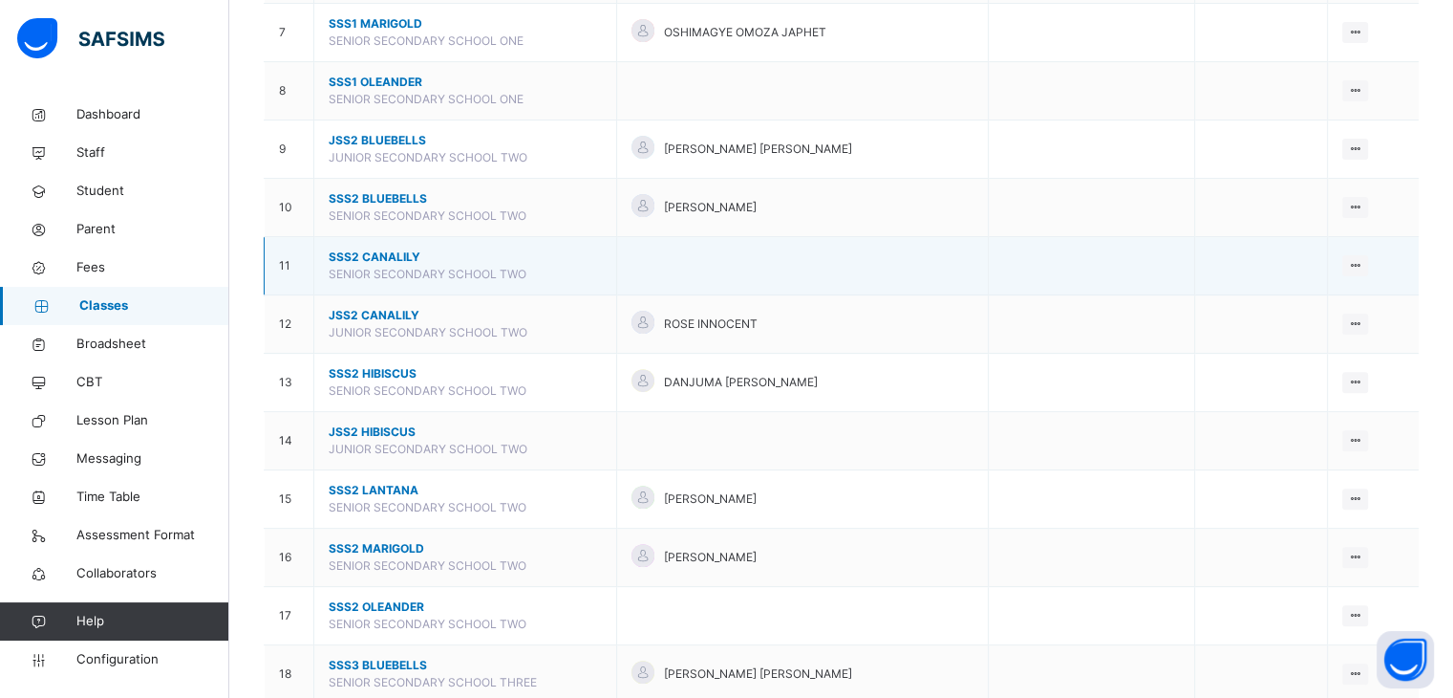
click at [363, 251] on span "SSS2 CANALILY" at bounding box center [465, 256] width 273 height 17
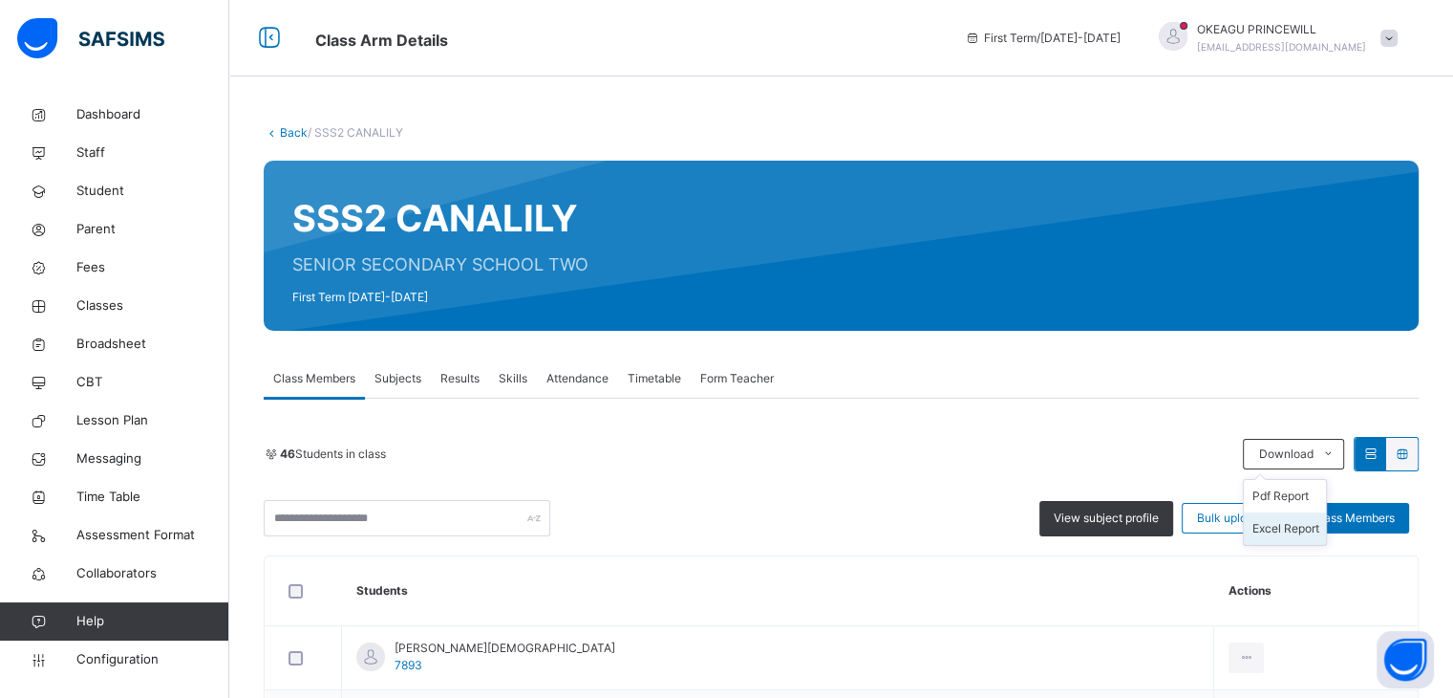
click at [1296, 523] on li "Excel Report" at bounding box center [1285, 528] width 82 height 32
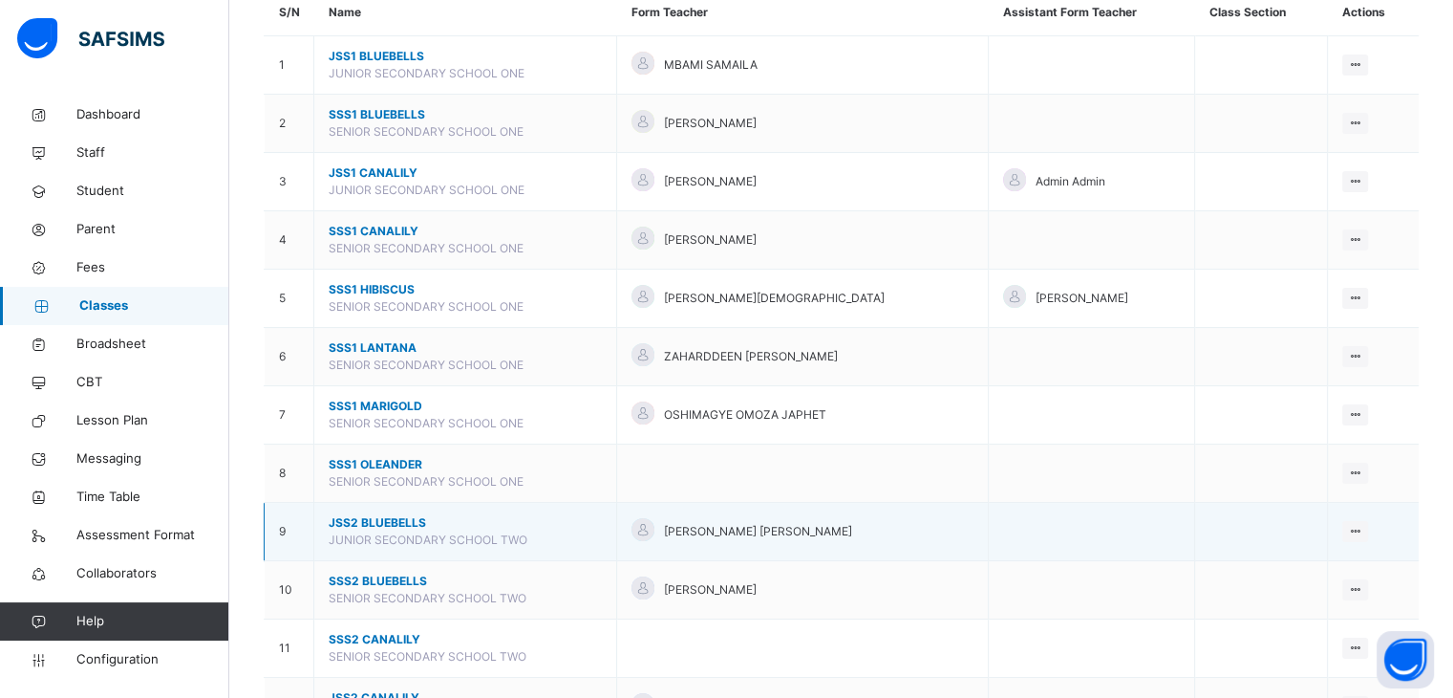
scroll to position [382, 0]
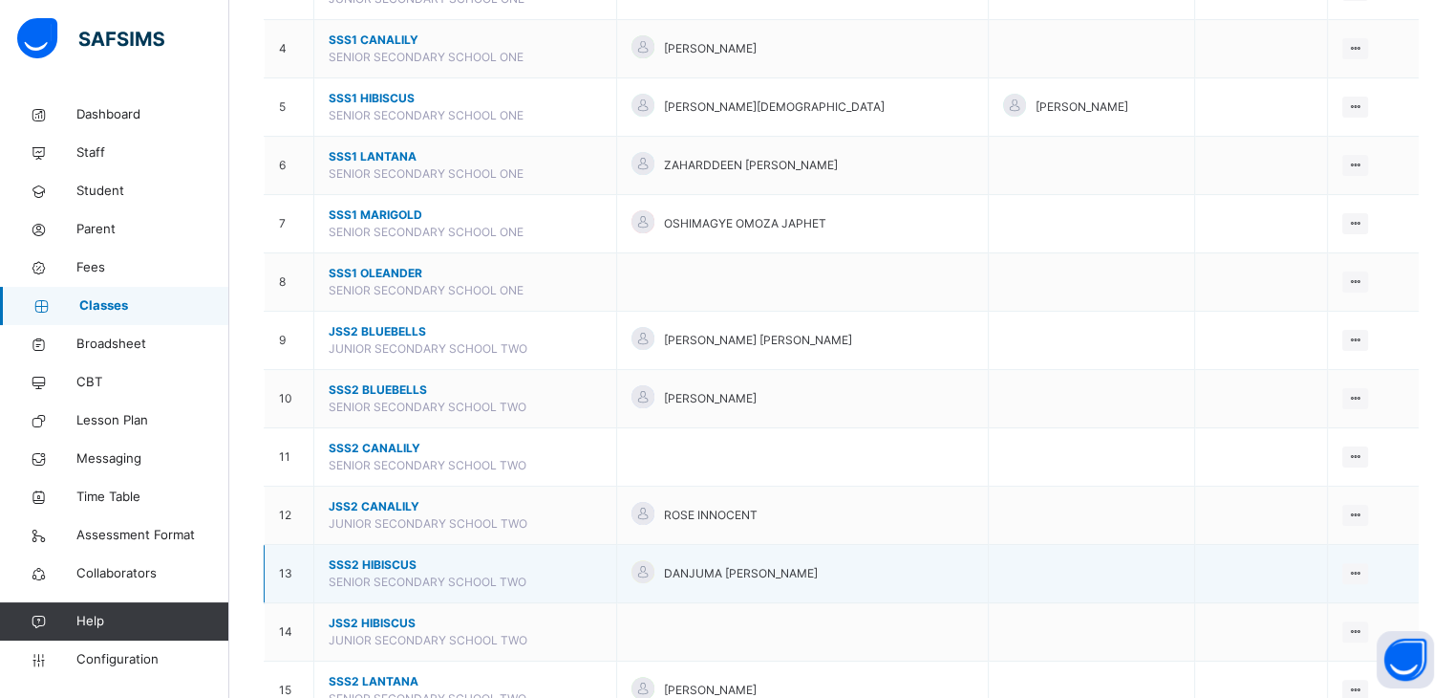
click at [379, 562] on span "SSS2 HIBISCUS" at bounding box center [465, 564] width 273 height 17
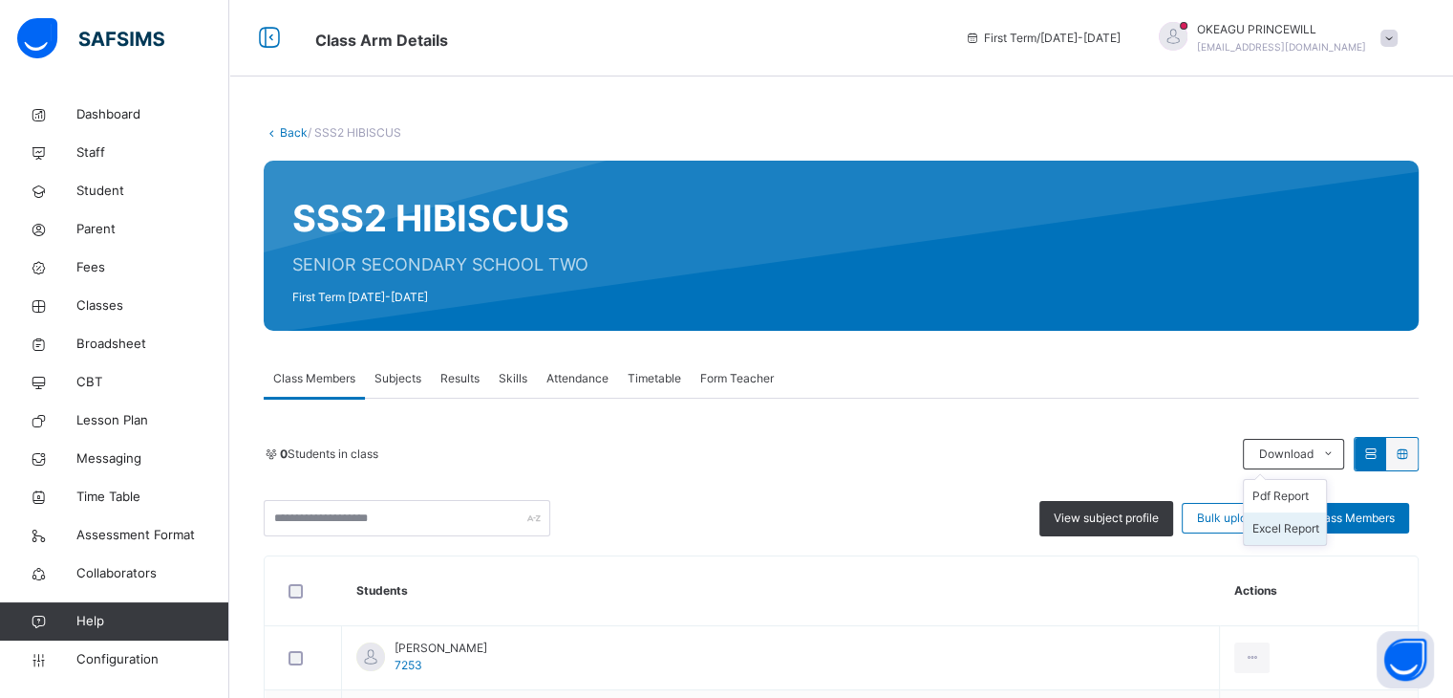
click at [1288, 532] on li "Excel Report" at bounding box center [1285, 528] width 82 height 32
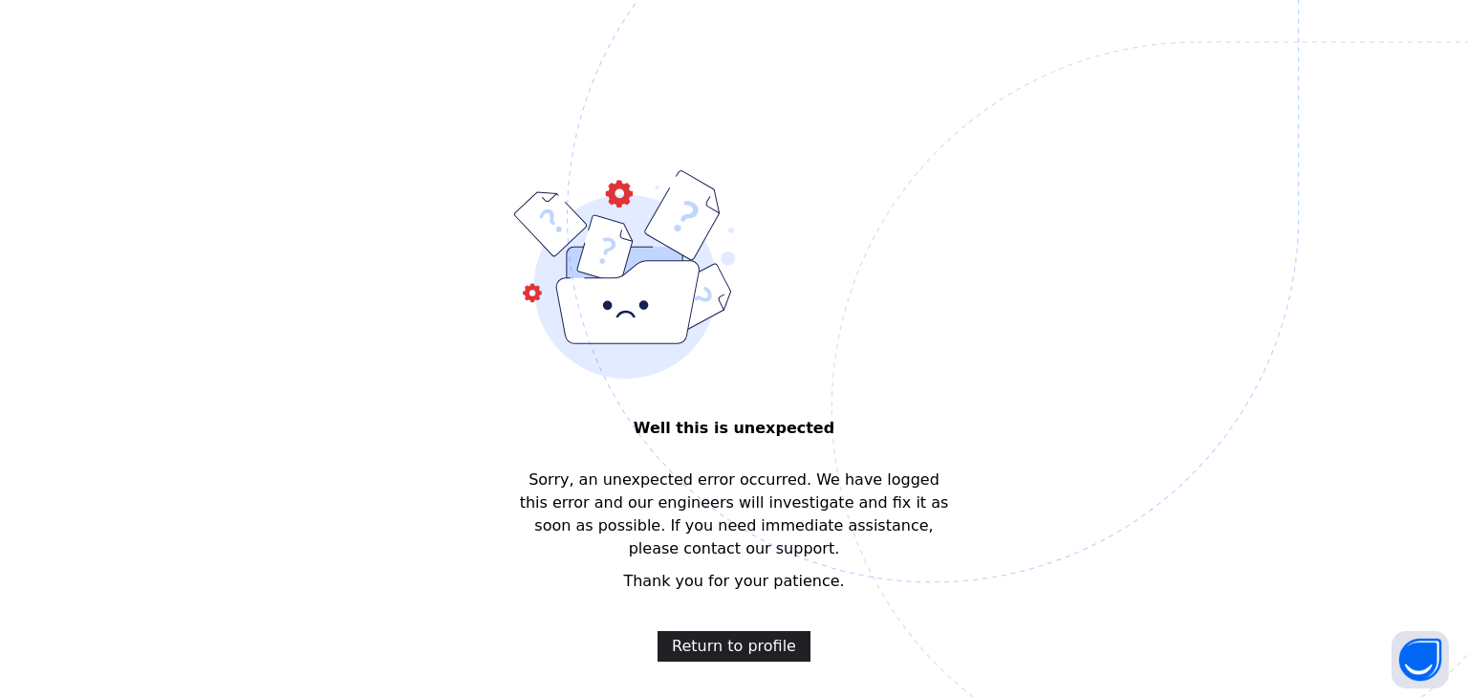
click at [705, 634] on span "Return to profile" at bounding box center [734, 645] width 124 height 23
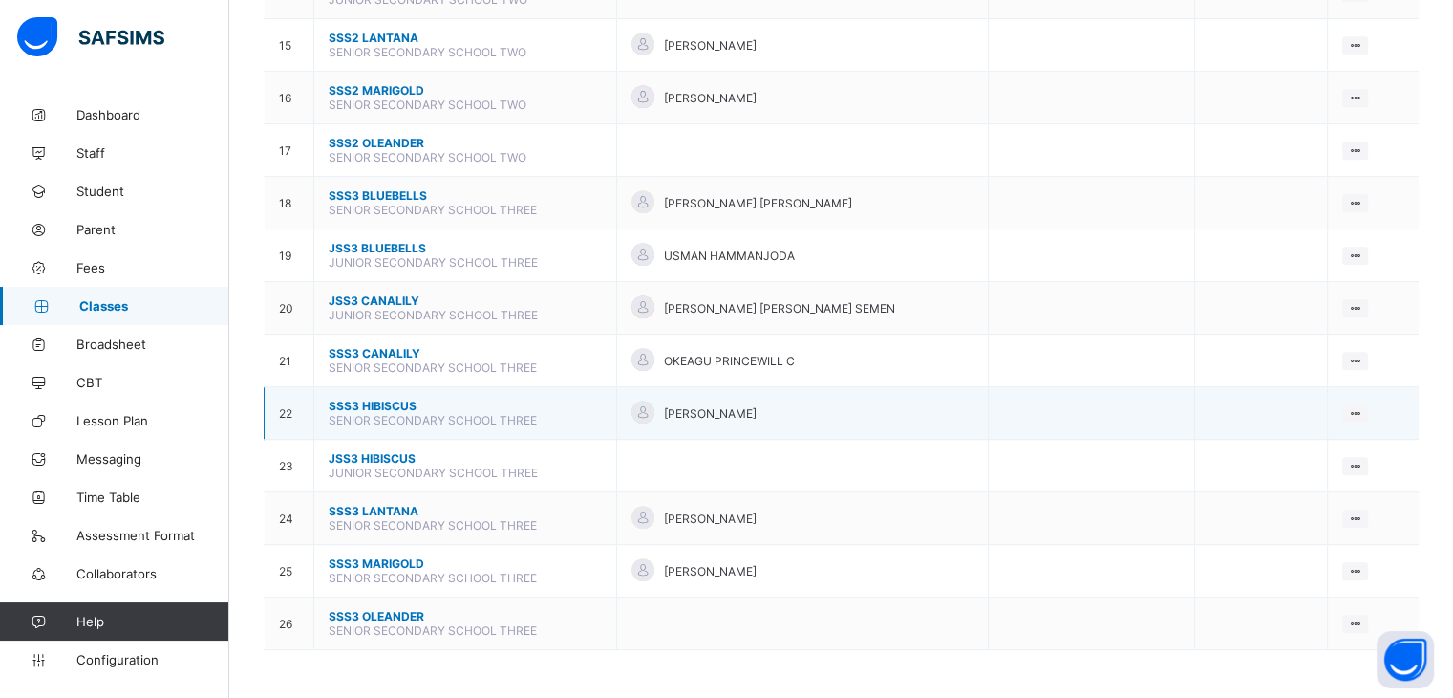
scroll to position [755, 0]
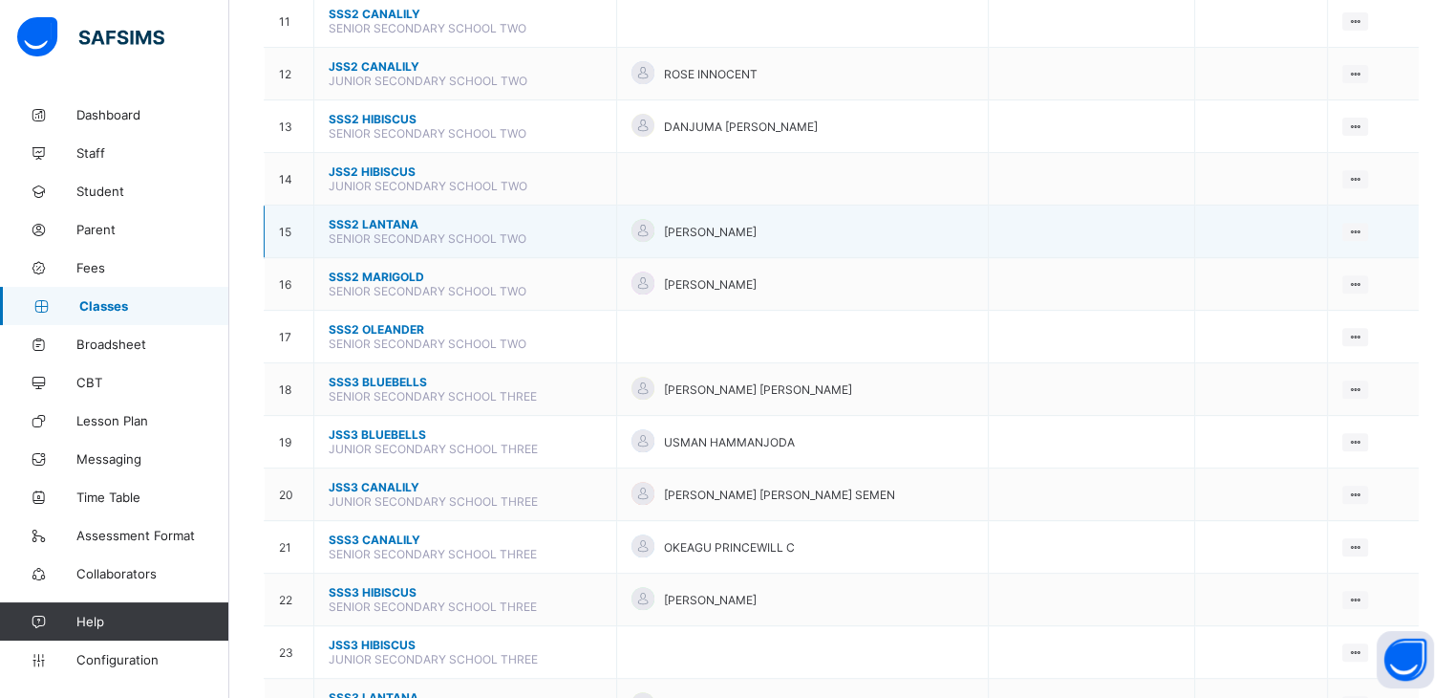
click at [382, 223] on span "SSS2 LANTANA" at bounding box center [465, 224] width 273 height 14
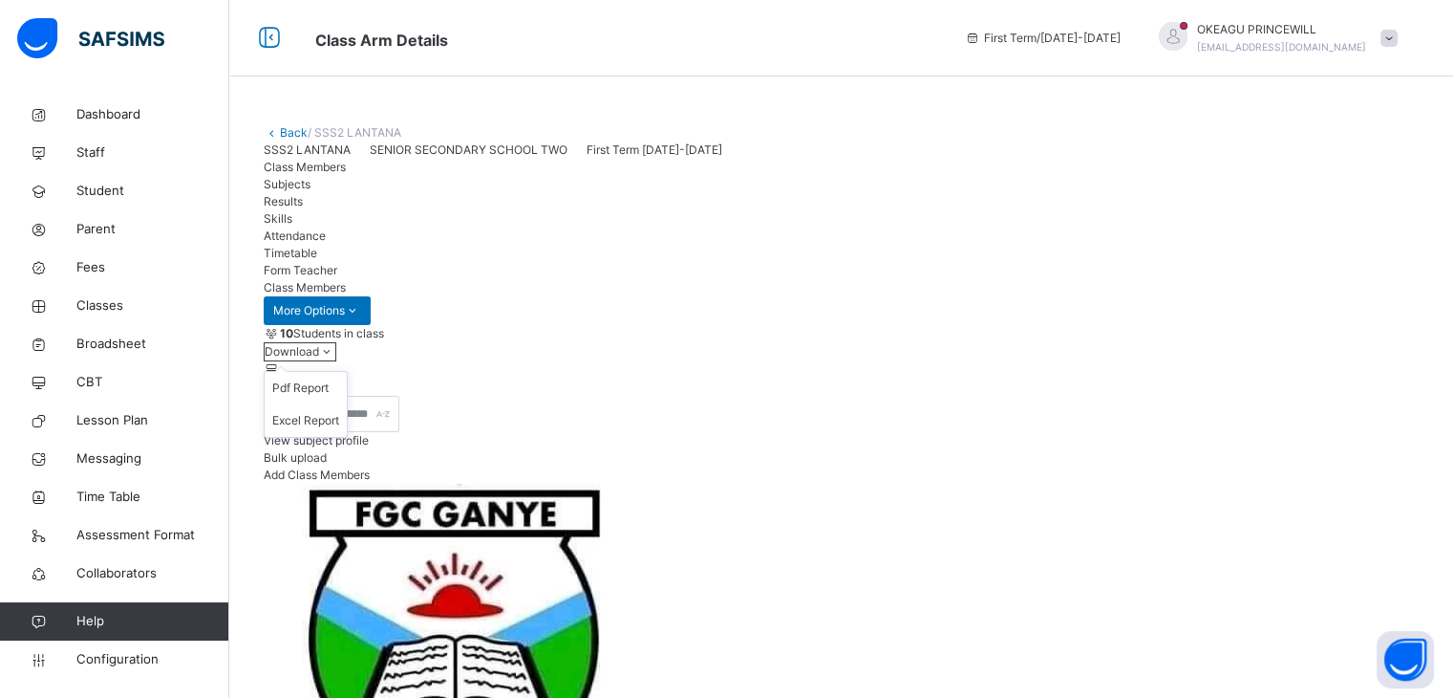
click at [335, 358] on icon at bounding box center [327, 351] width 16 height 14
click at [347, 437] on li "Excel Report" at bounding box center [306, 420] width 82 height 32
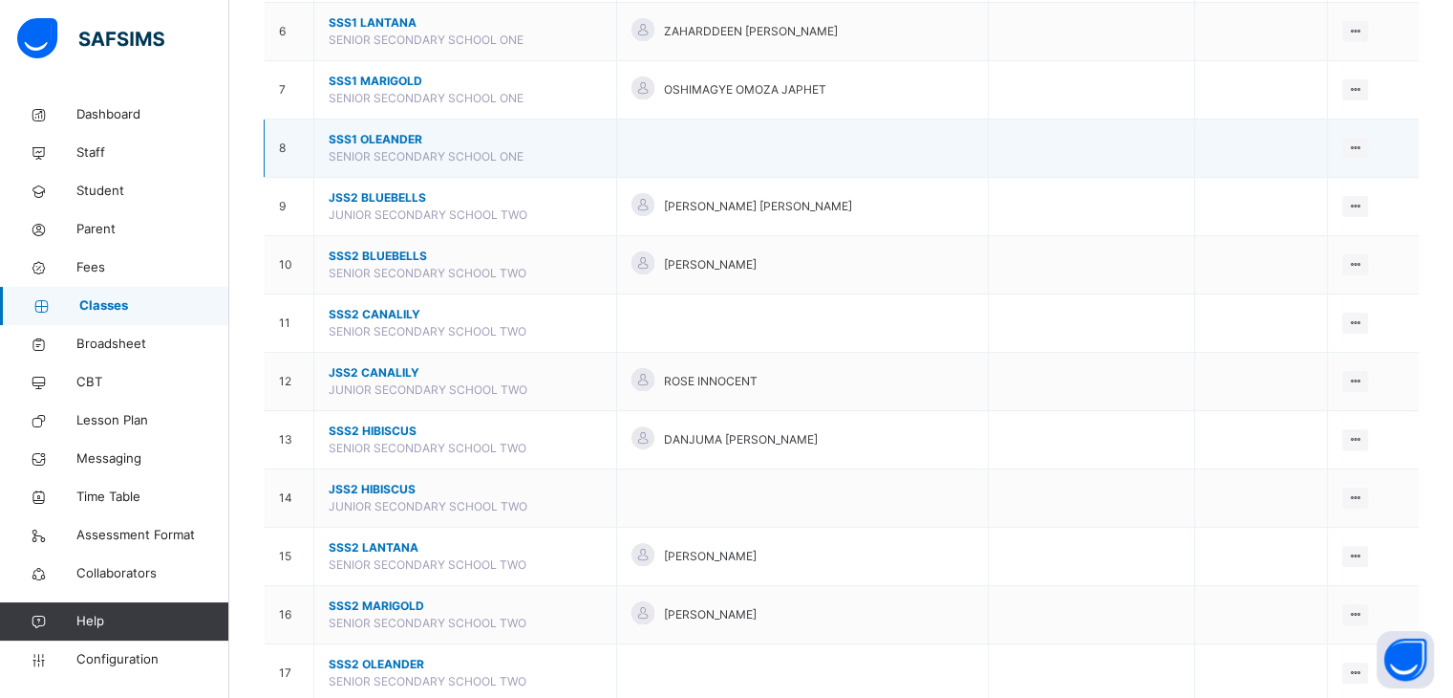
scroll to position [573, 0]
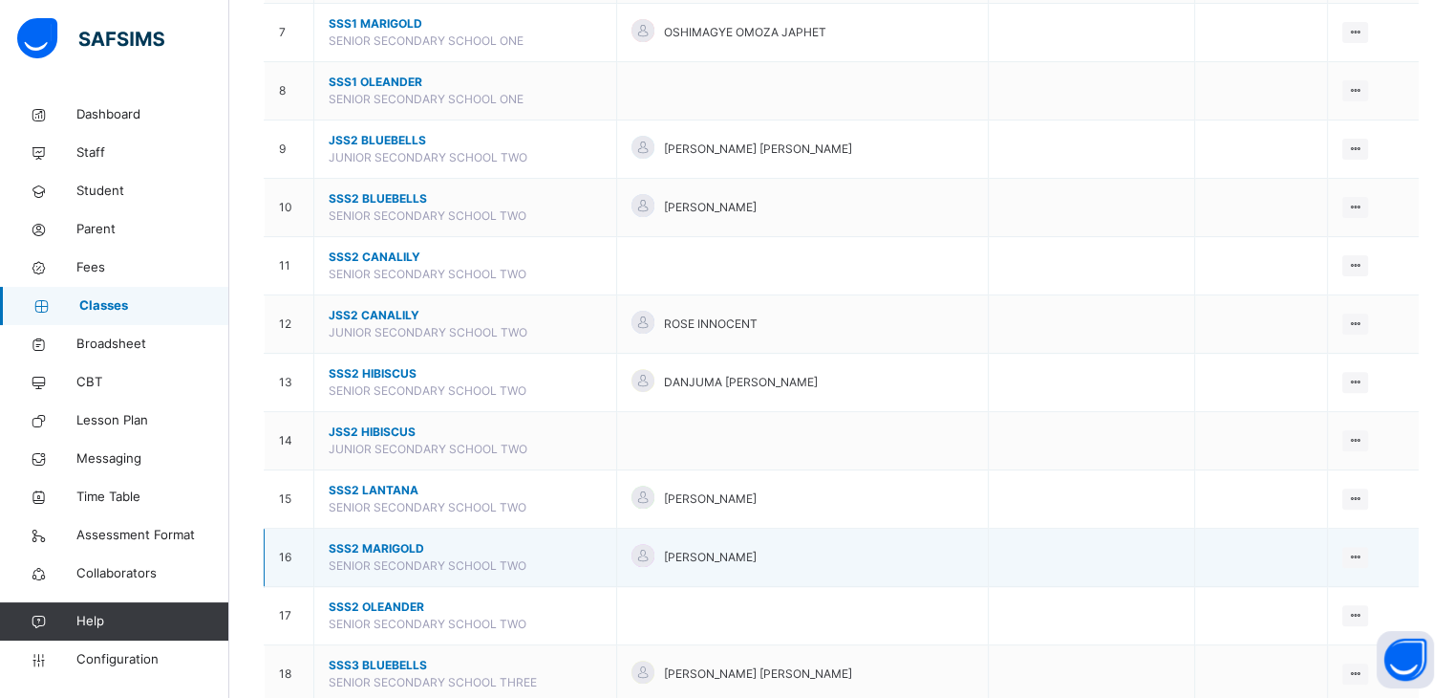
click at [382, 544] on span "SSS2 MARIGOLD" at bounding box center [465, 548] width 273 height 17
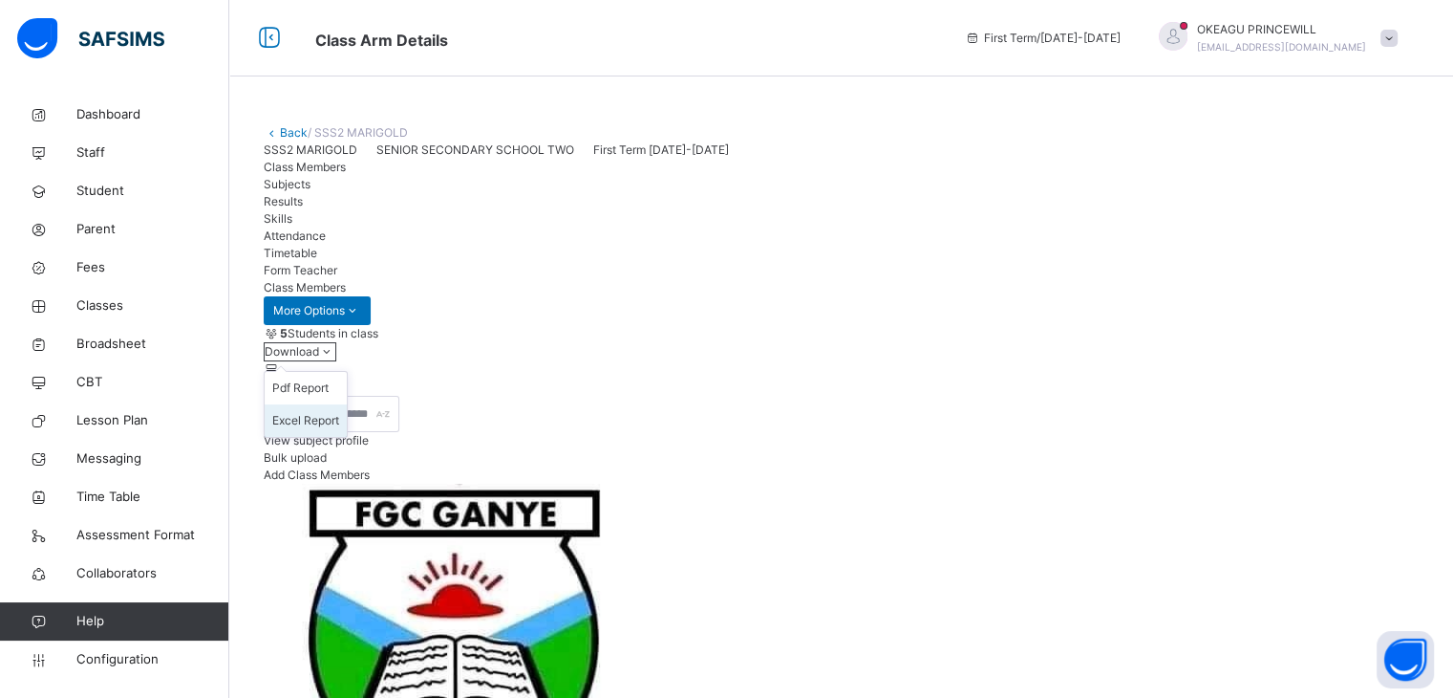
click at [347, 437] on li "Excel Report" at bounding box center [306, 420] width 82 height 32
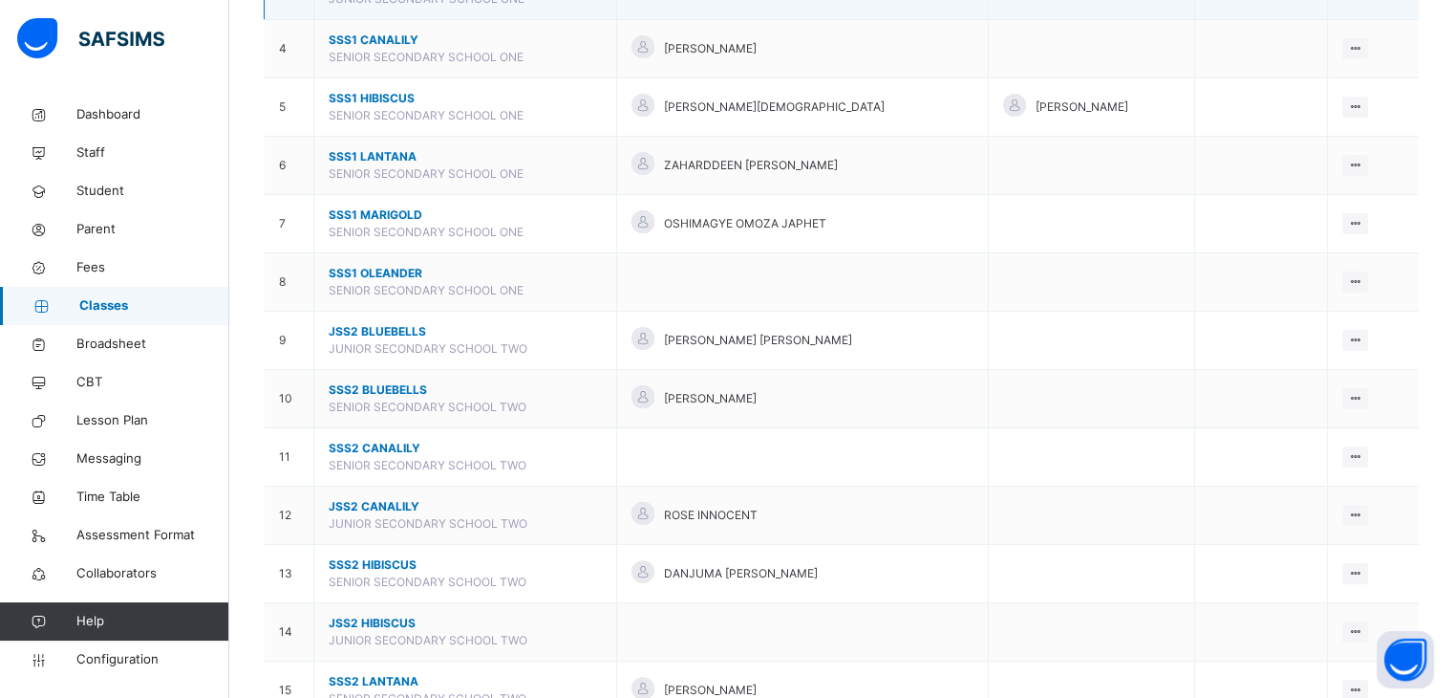
scroll to position [573, 0]
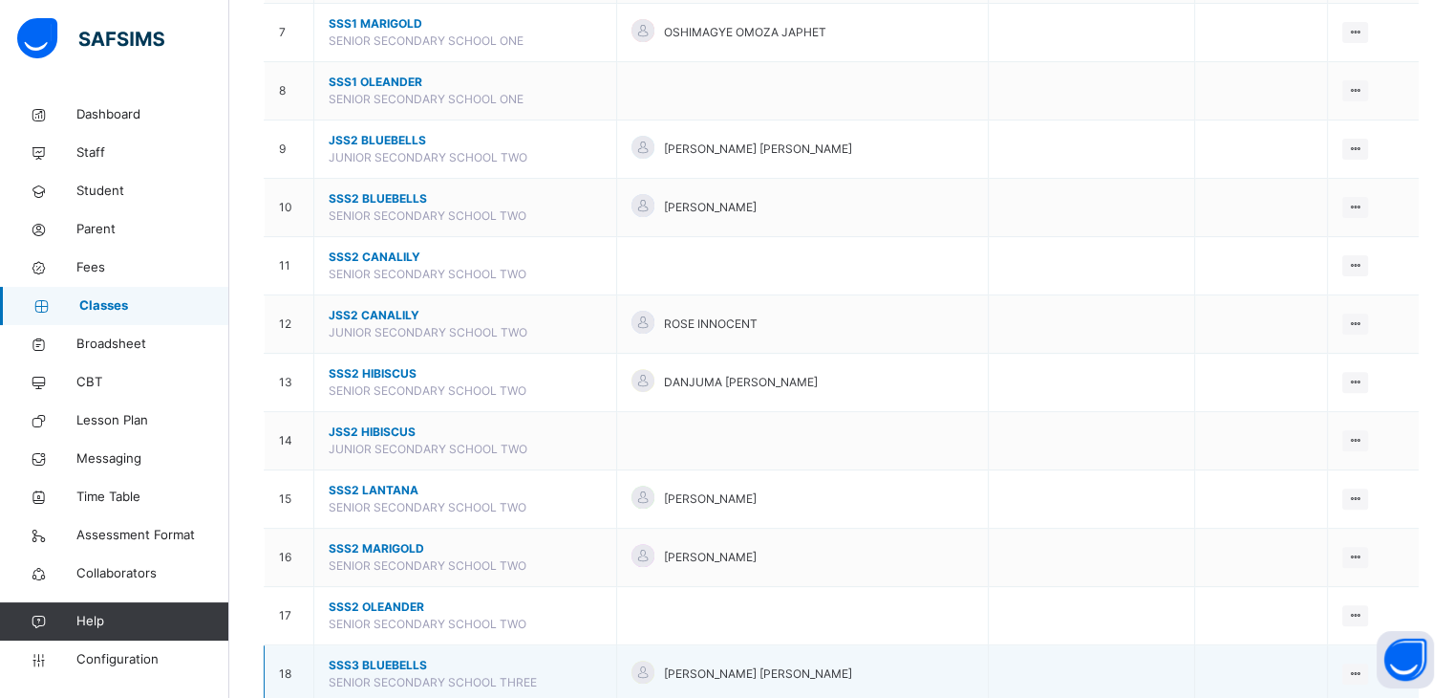
click at [374, 662] on span "SSS3 BLUEBELLS" at bounding box center [465, 664] width 273 height 17
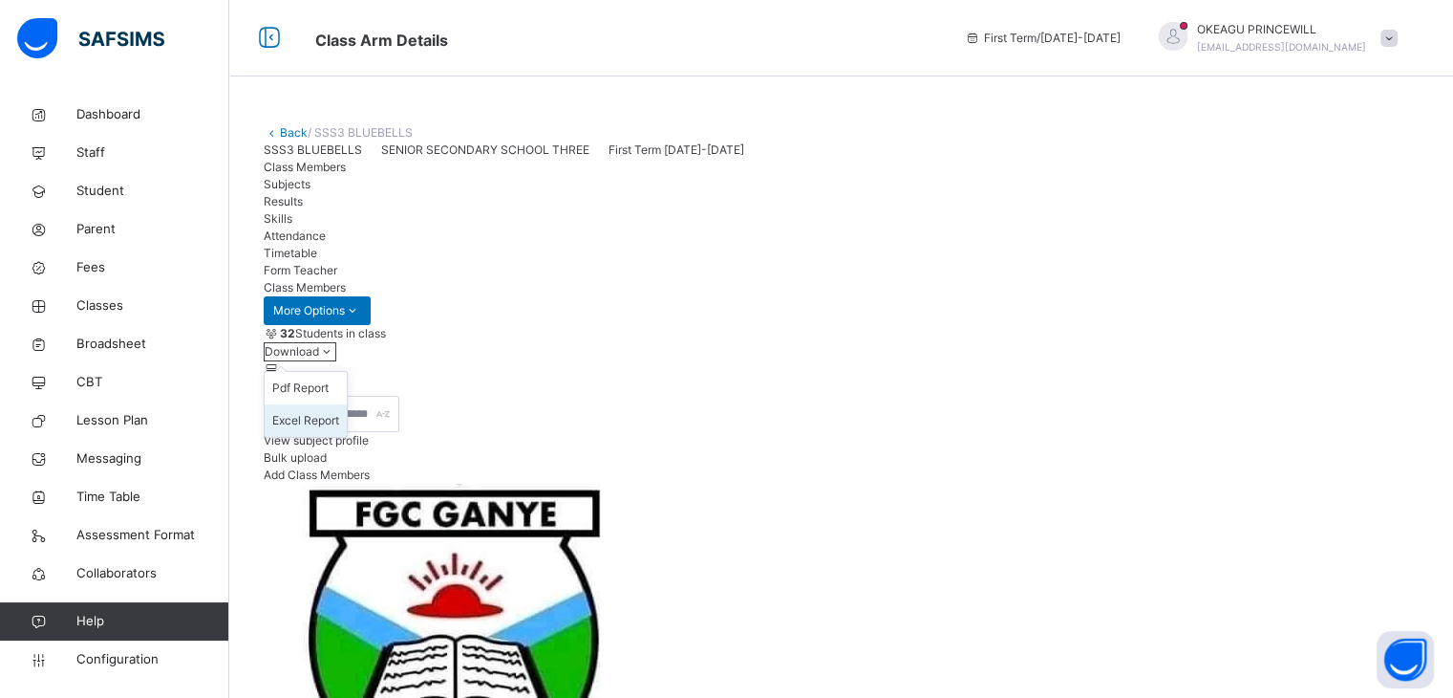
click at [347, 437] on li "Excel Report" at bounding box center [306, 420] width 82 height 32
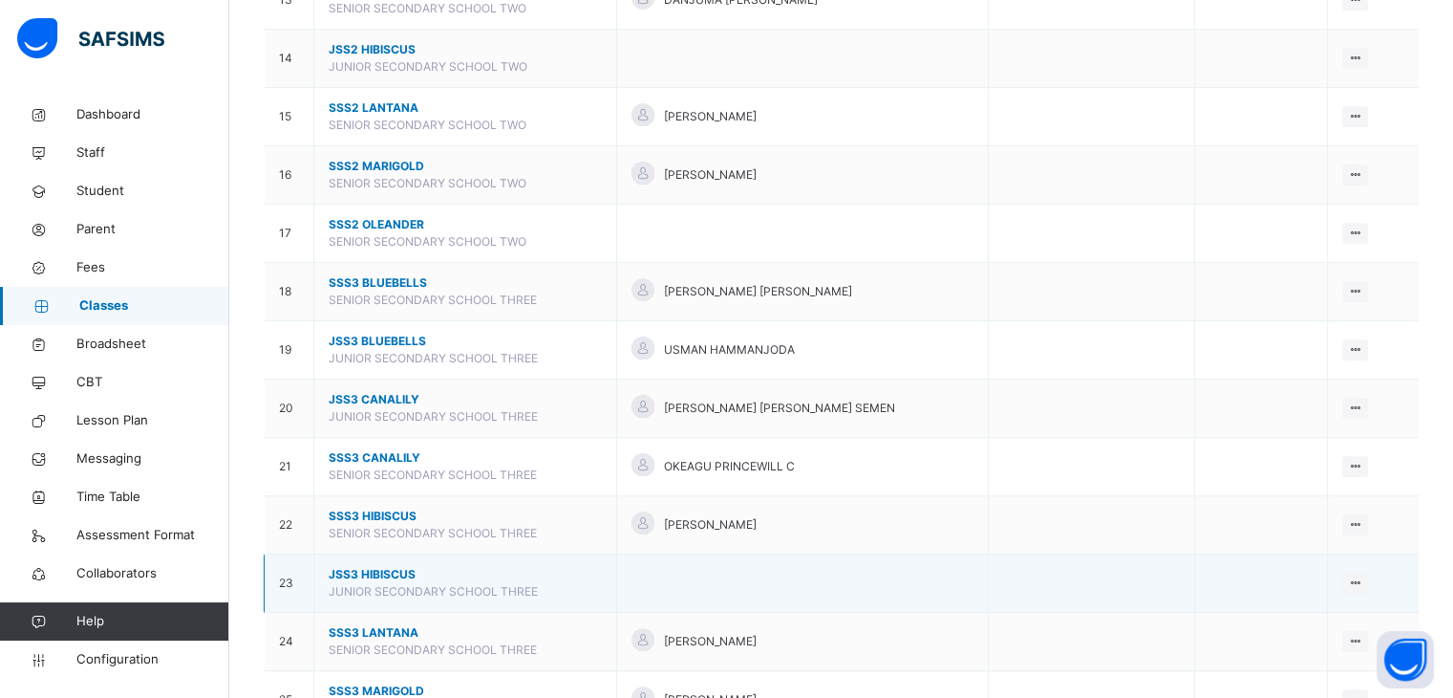
scroll to position [1088, 0]
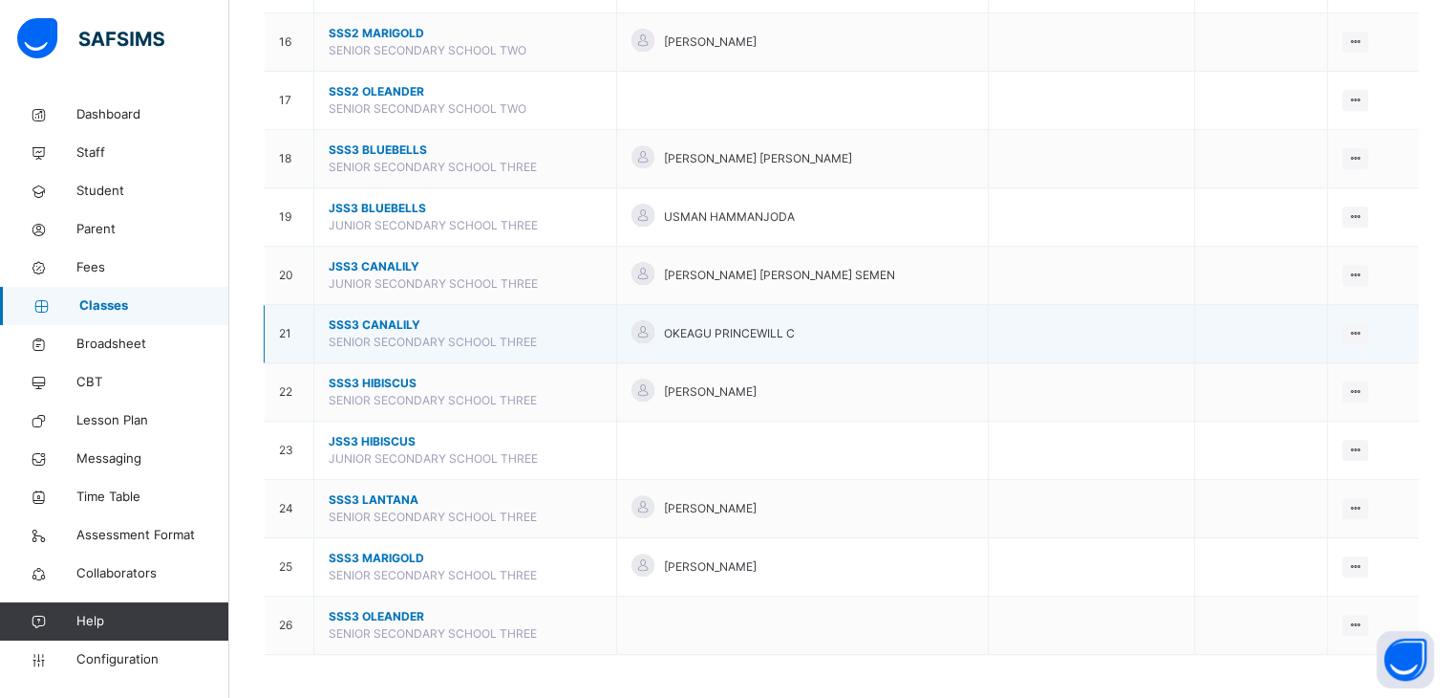
click at [374, 318] on span "SSS3 CANALILY" at bounding box center [465, 324] width 273 height 17
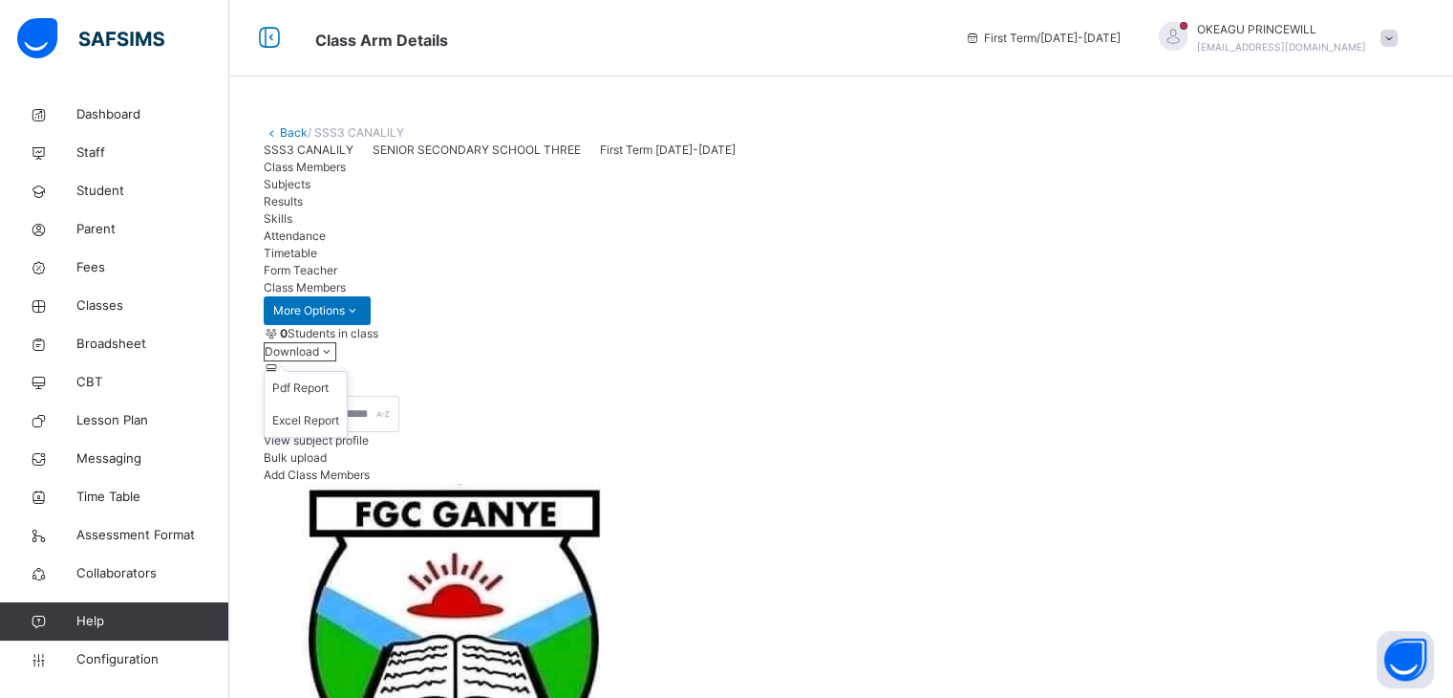
click at [335, 358] on icon at bounding box center [327, 351] width 16 height 14
click at [347, 437] on li "Excel Report" at bounding box center [306, 420] width 82 height 32
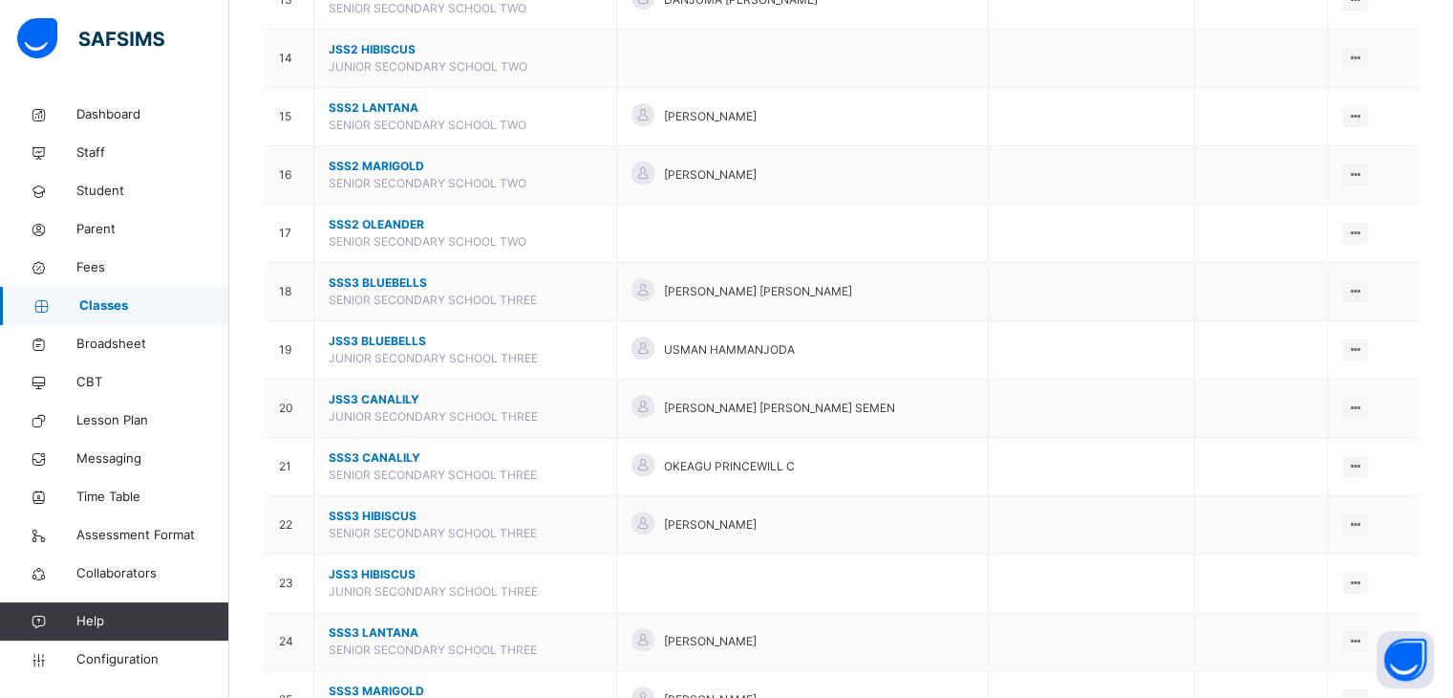
scroll to position [1088, 0]
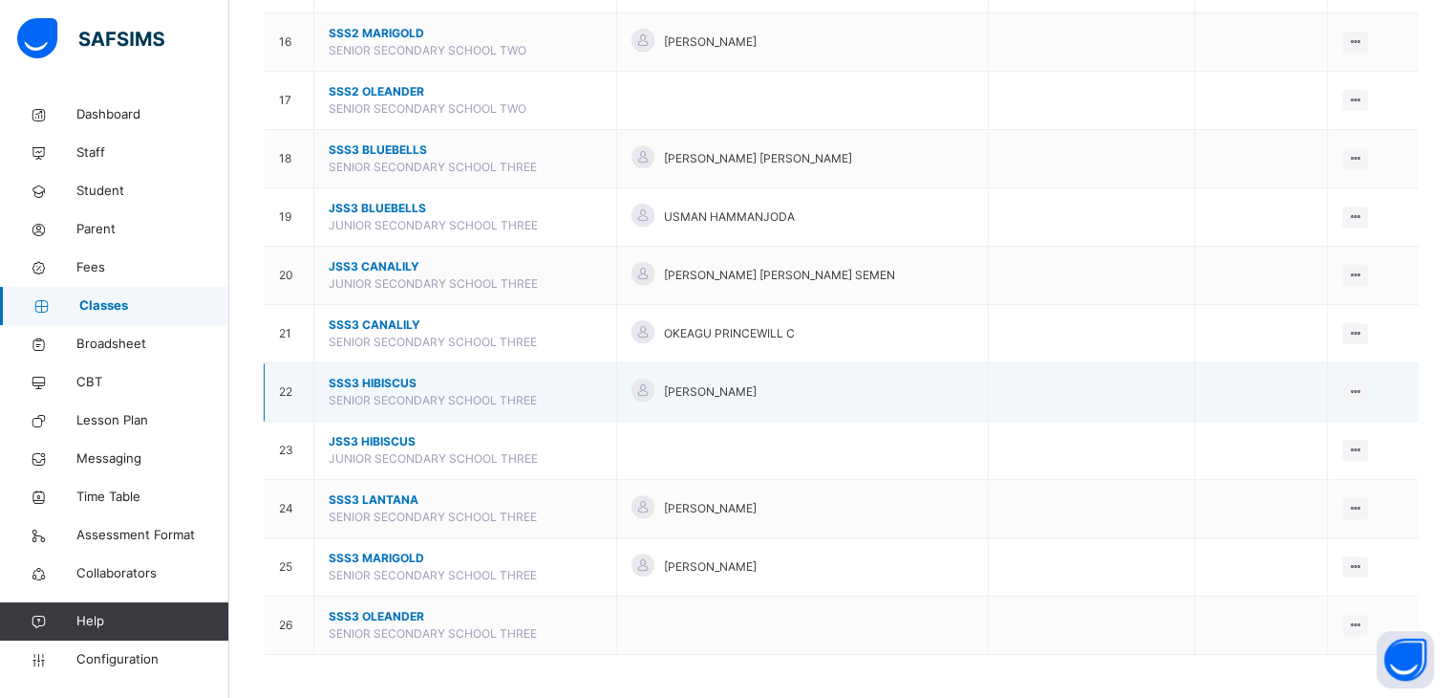
click at [375, 377] on span "SSS3 HIBISCUS" at bounding box center [465, 383] width 273 height 17
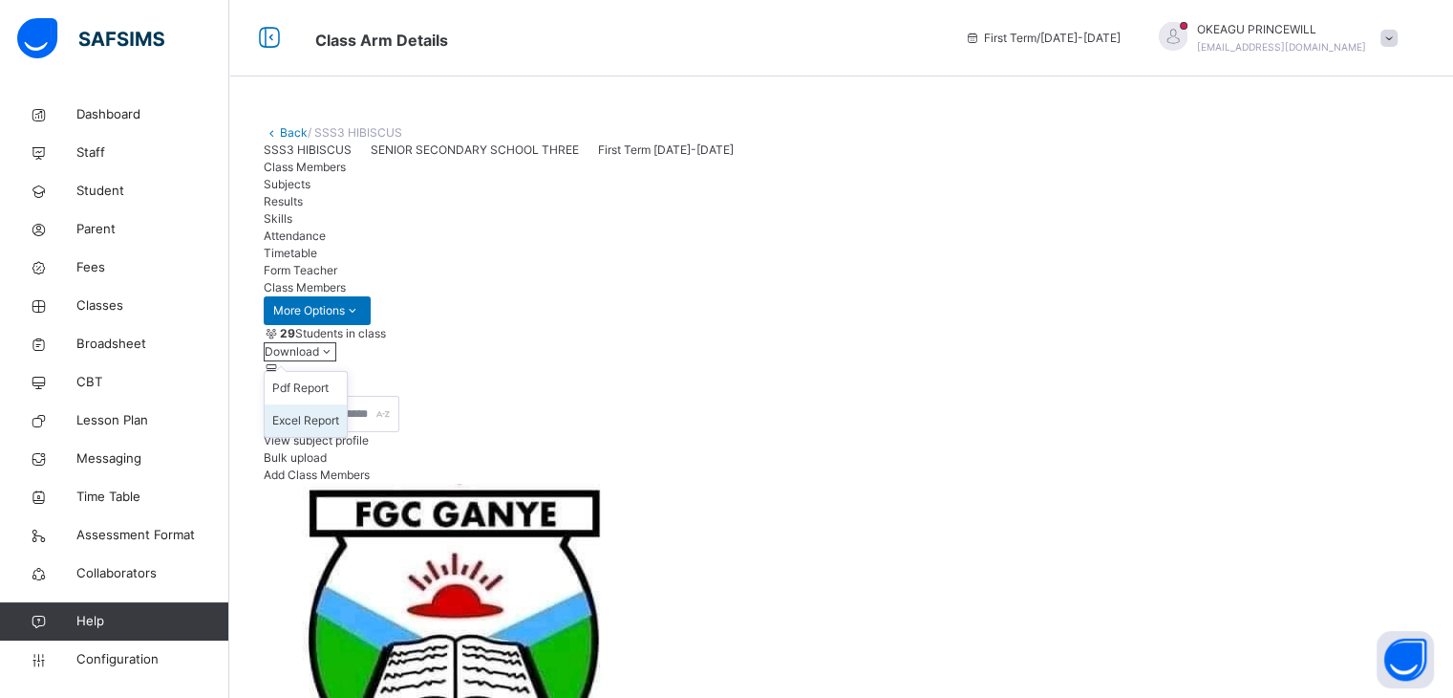
click at [347, 437] on li "Excel Report" at bounding box center [306, 420] width 82 height 32
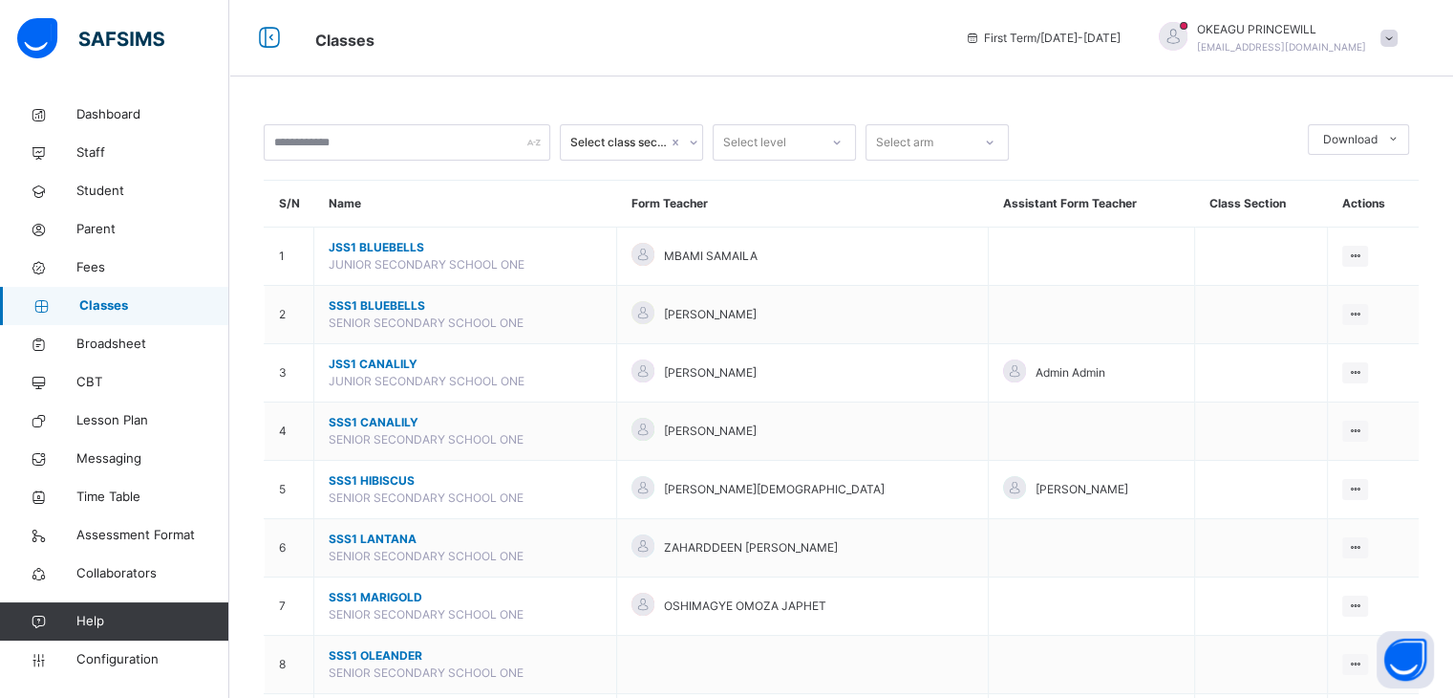
scroll to position [1088, 0]
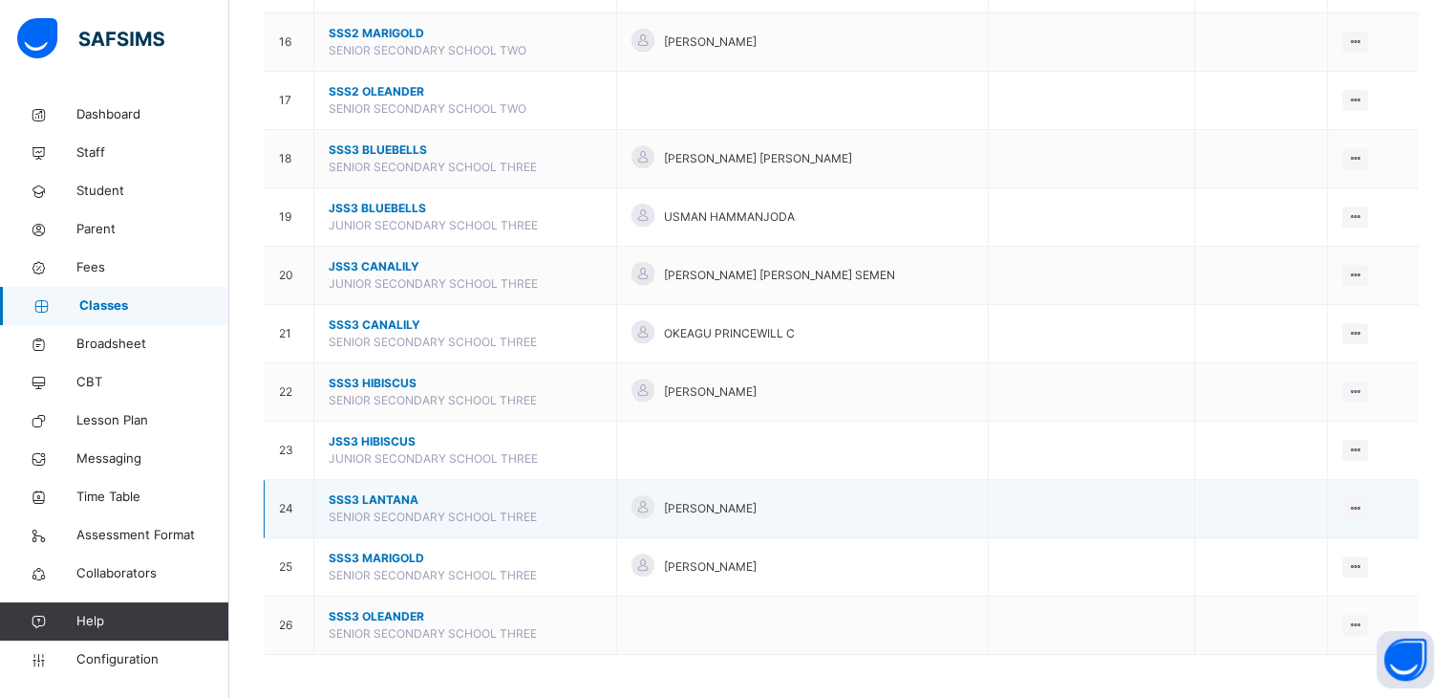
click at [388, 491] on span "SSS3 LANTANA" at bounding box center [465, 499] width 273 height 17
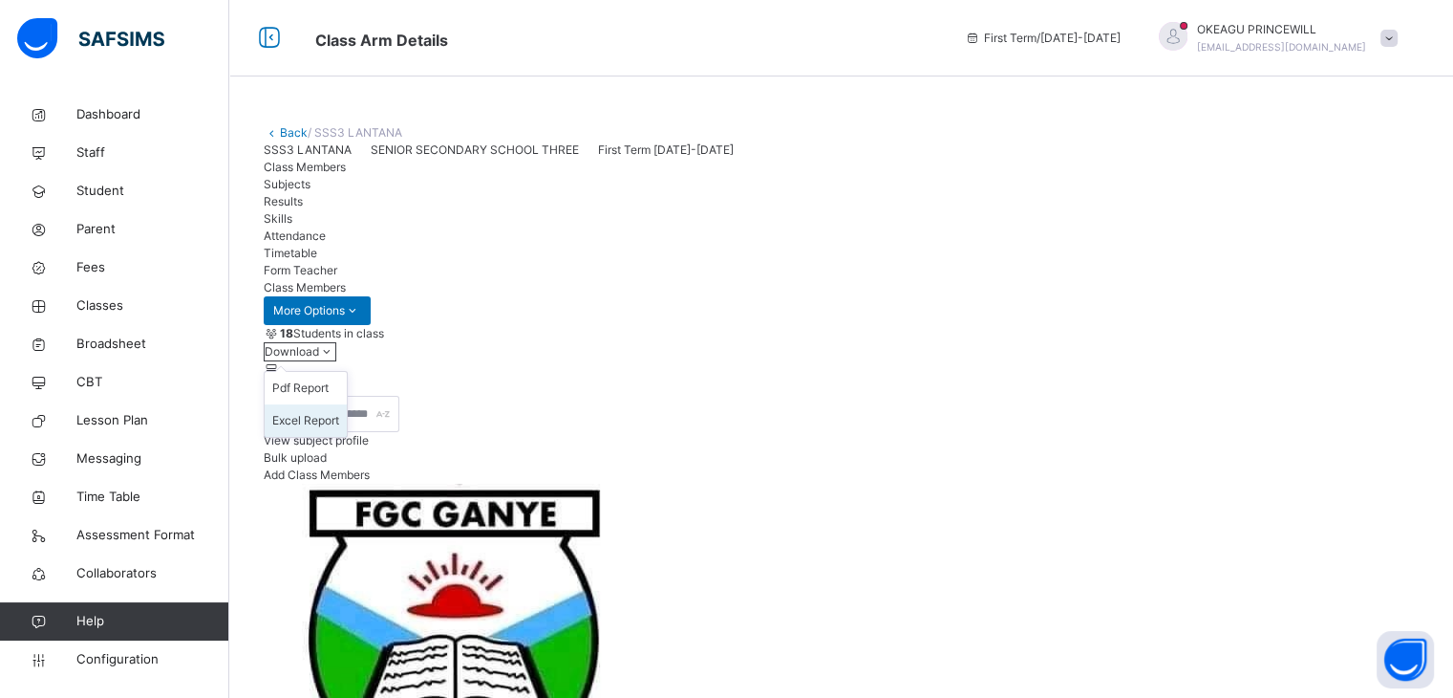
click at [347, 437] on li "Excel Report" at bounding box center [306, 420] width 82 height 32
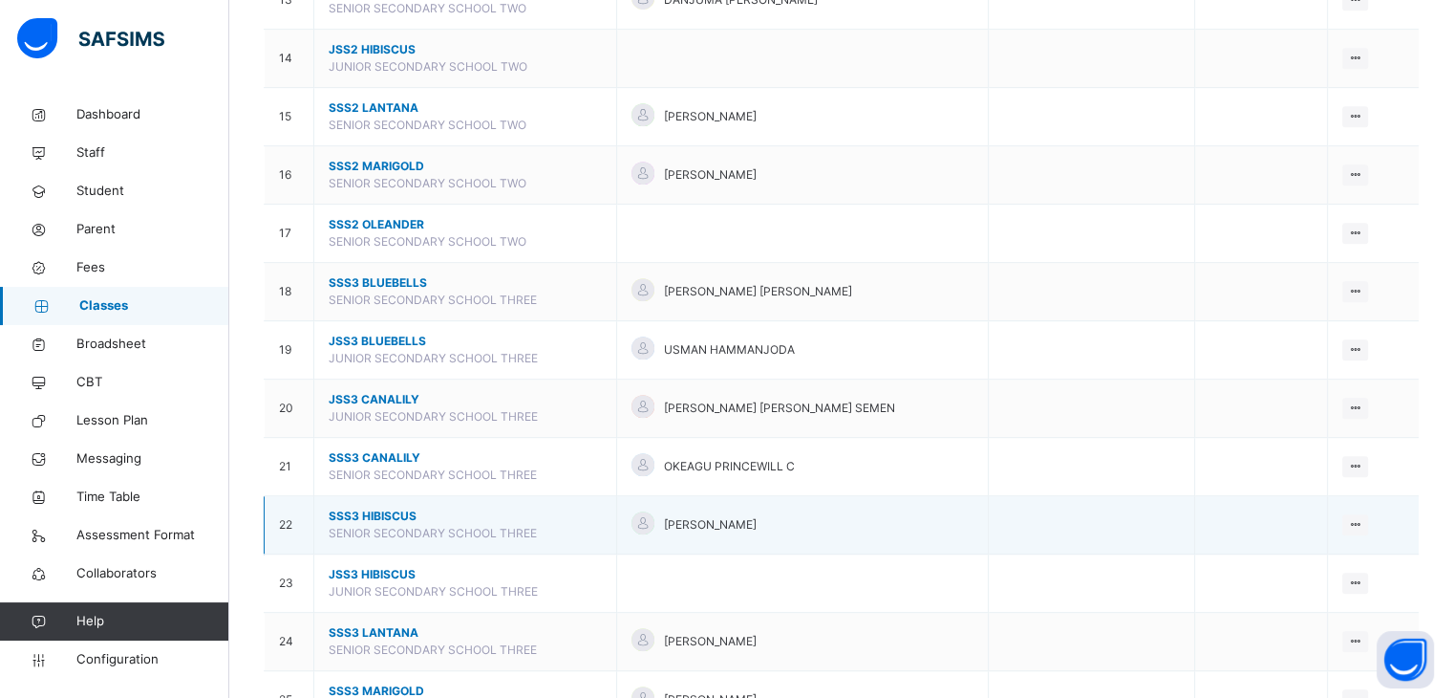
scroll to position [1088, 0]
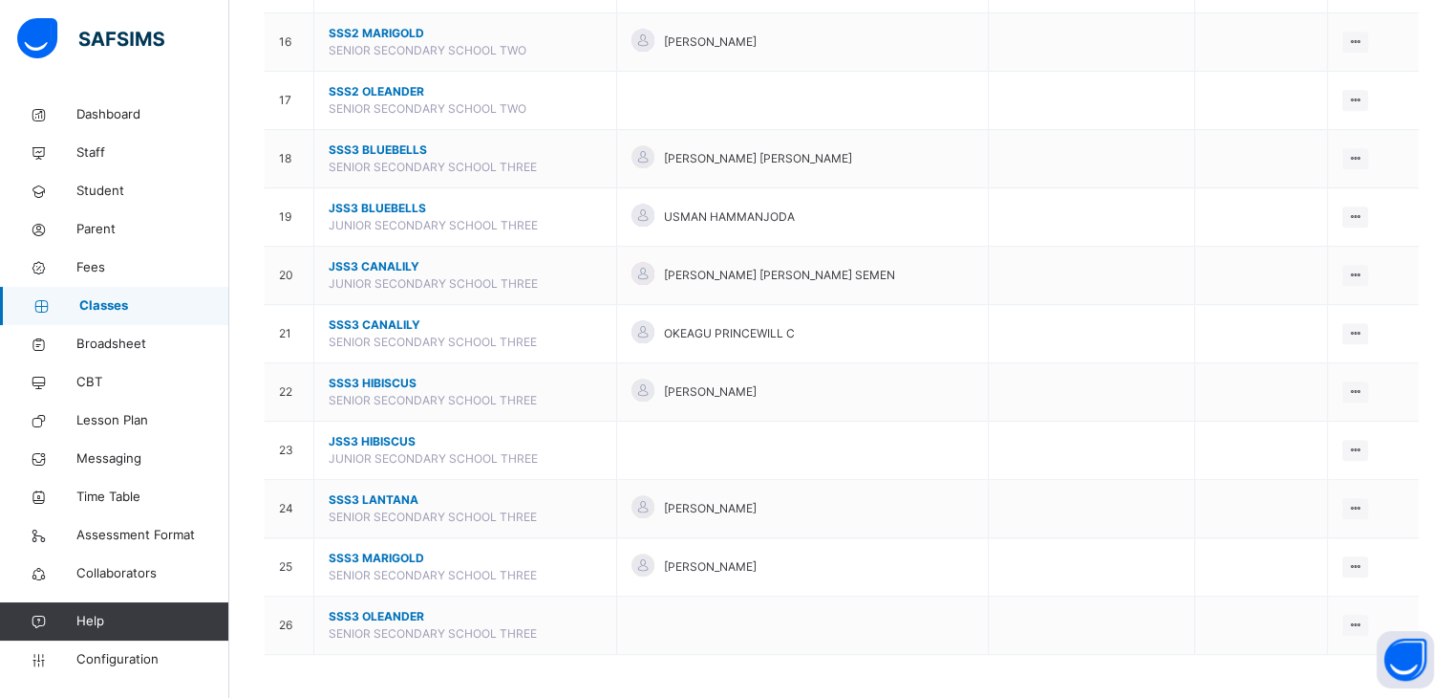
click at [374, 554] on span "SSS3 MARIGOLD" at bounding box center [465, 557] width 273 height 17
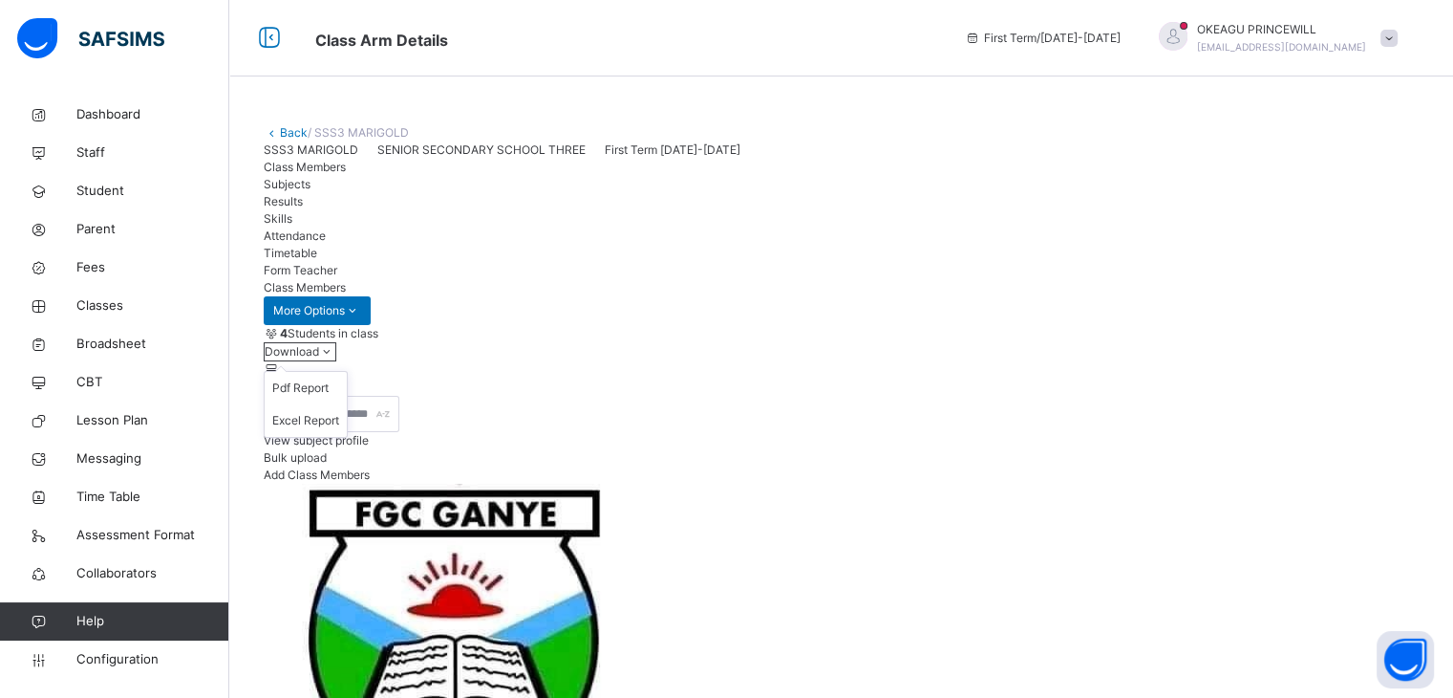
click at [335, 358] on icon at bounding box center [327, 351] width 16 height 14
click at [347, 437] on li "Excel Report" at bounding box center [306, 420] width 82 height 32
click at [88, 663] on span "Configuration" at bounding box center [152, 659] width 152 height 19
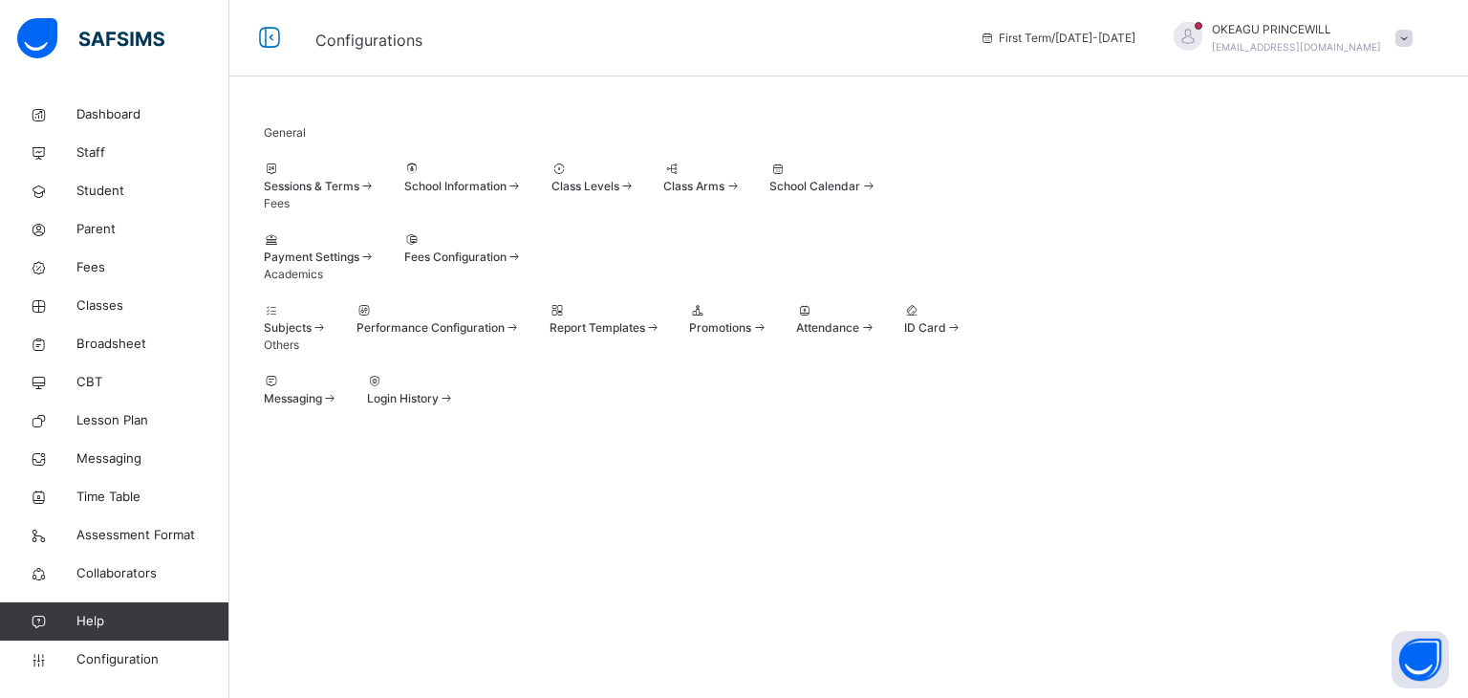
click at [372, 178] on div at bounding box center [320, 169] width 112 height 17
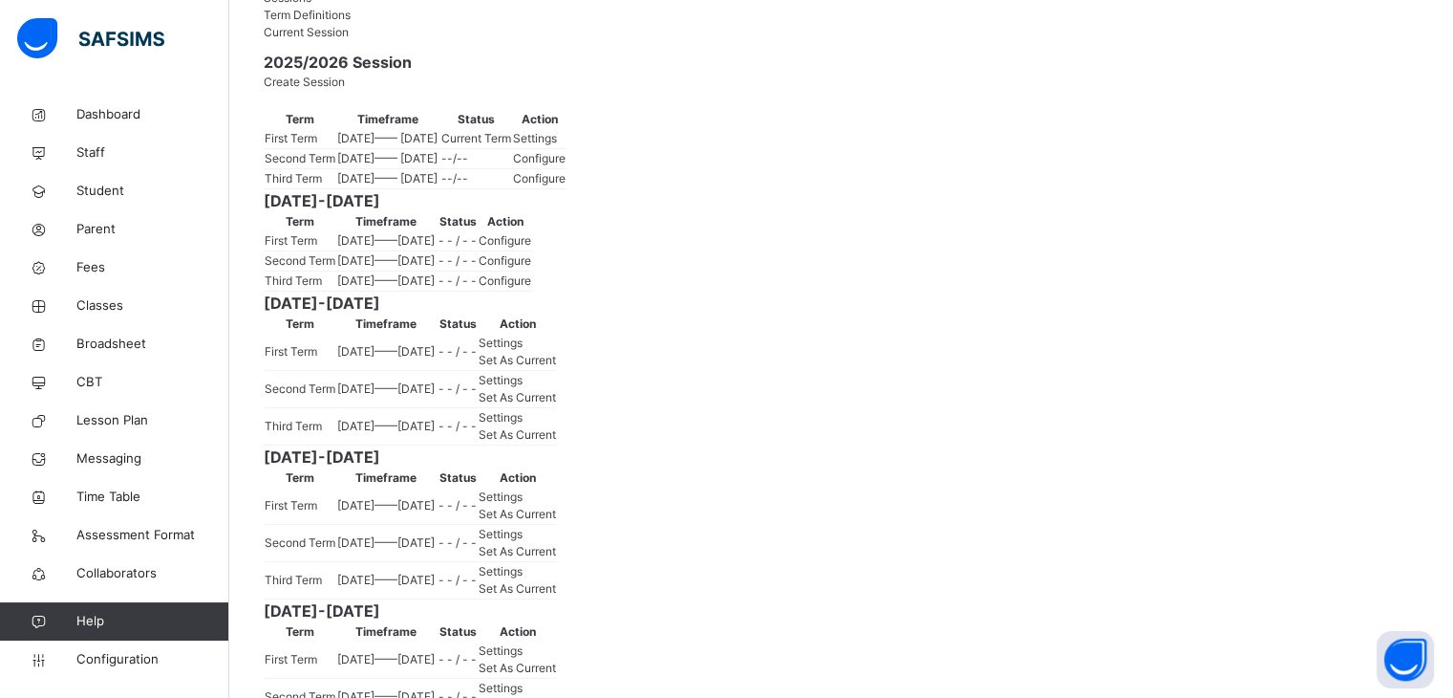
scroll to position [191, 0]
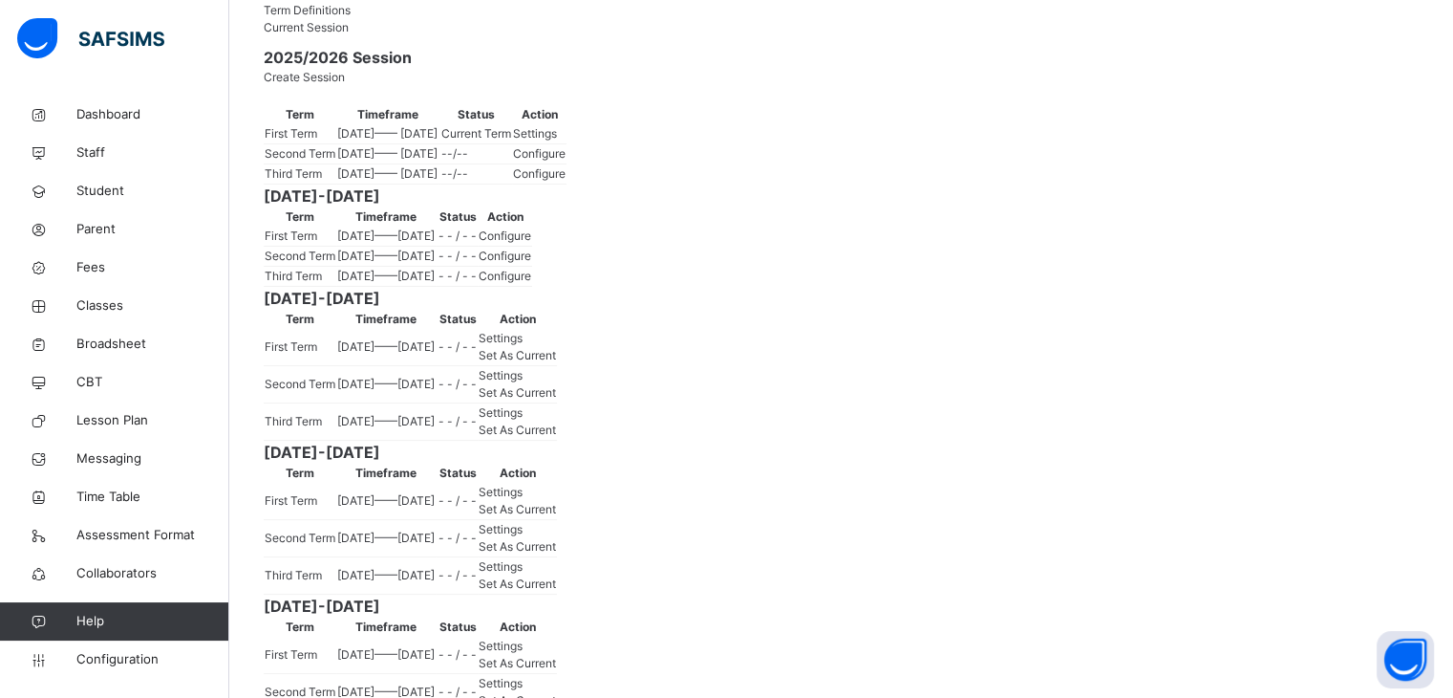
drag, startPoint x: 309, startPoint y: 437, endPoint x: 762, endPoint y: 419, distance: 453.3
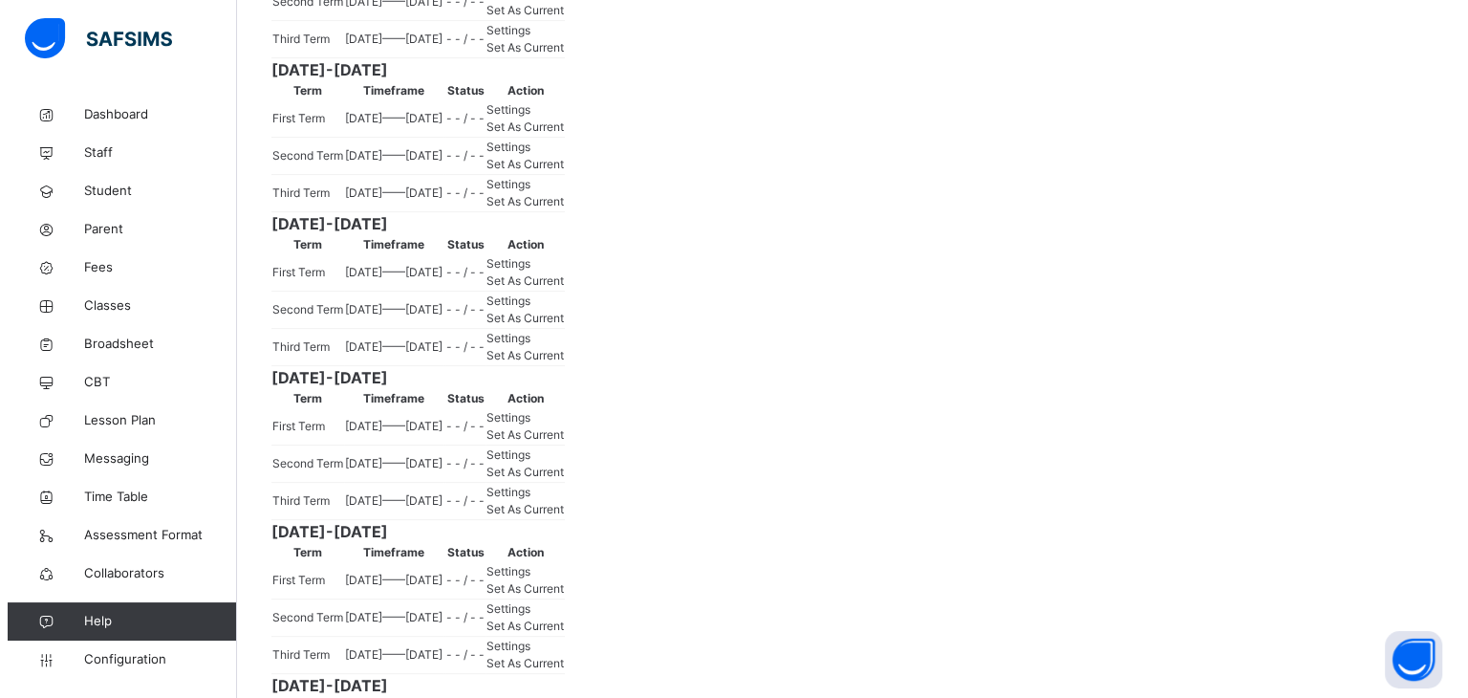
scroll to position [382, 0]
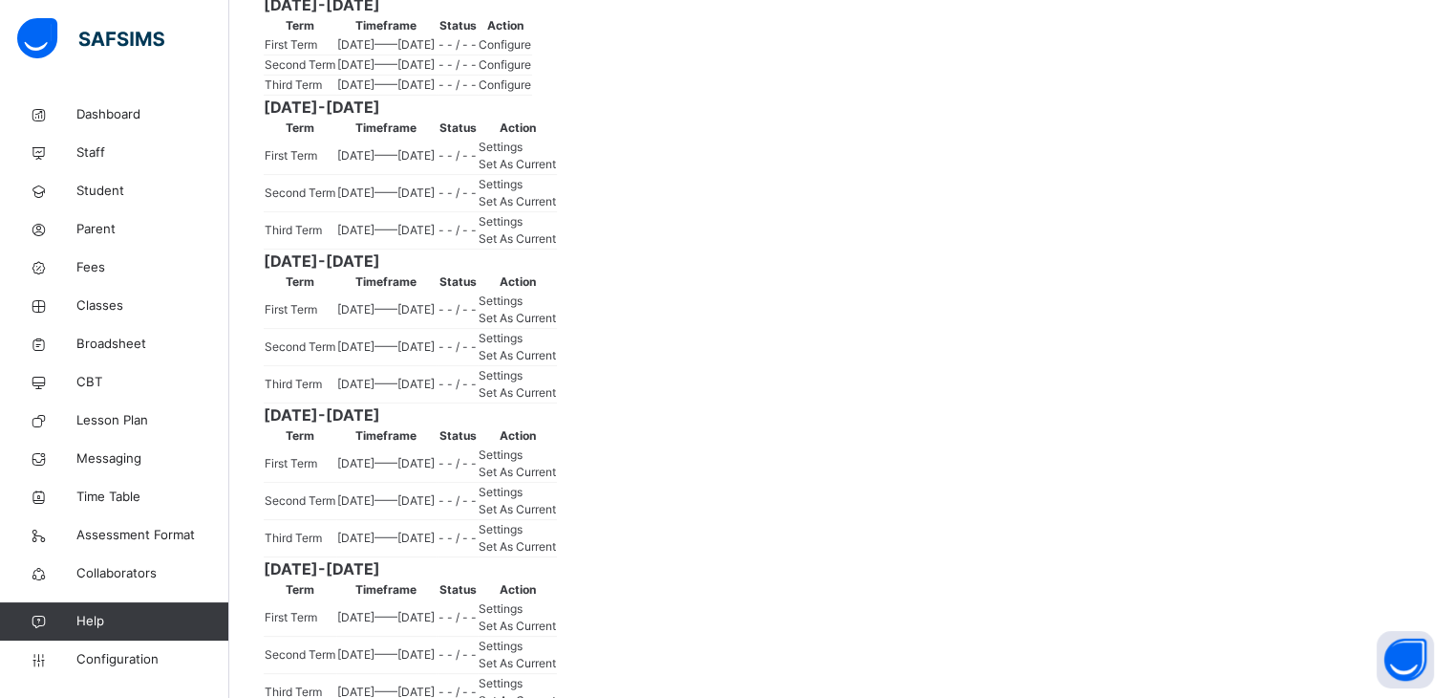
click at [531, 52] on span "Configure" at bounding box center [505, 44] width 53 height 14
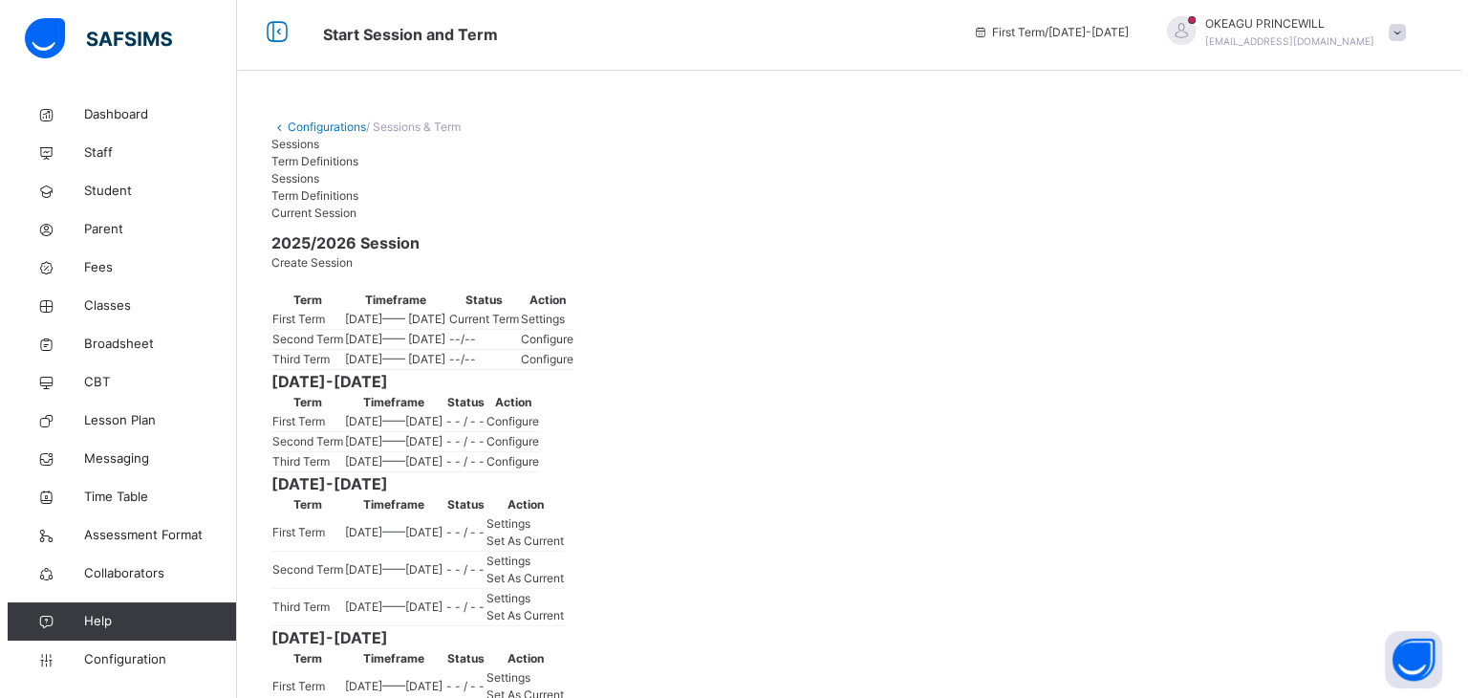
scroll to position [0, 0]
